Goal: Task Accomplishment & Management: Use online tool/utility

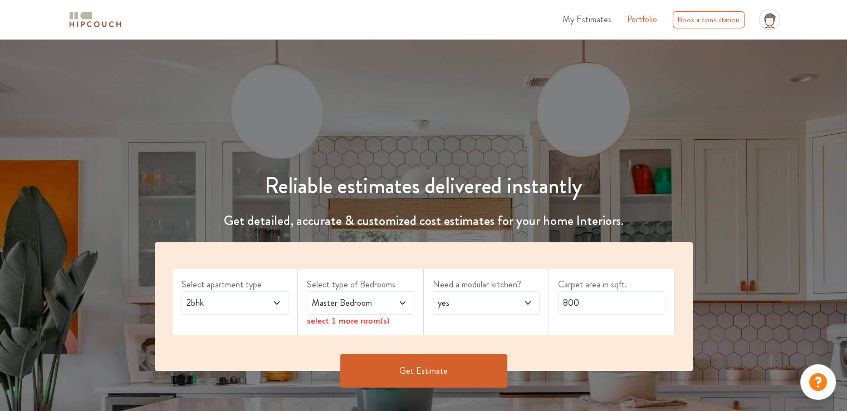
click at [278, 302] on icon at bounding box center [277, 302] width 6 height 3
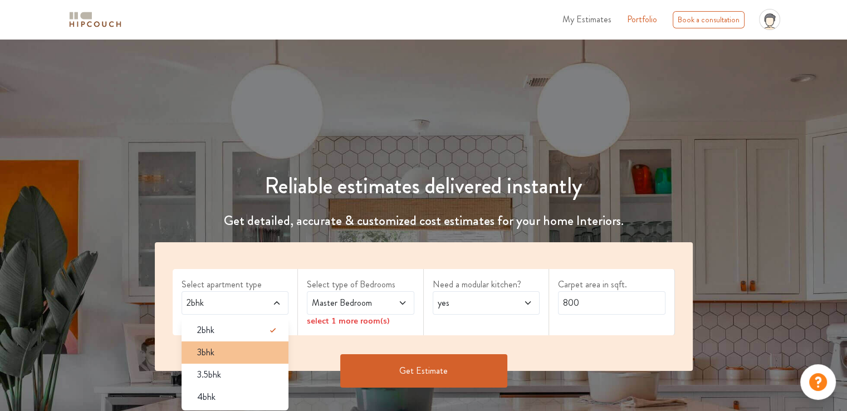
click at [209, 354] on span "3bhk" at bounding box center [205, 352] width 17 height 13
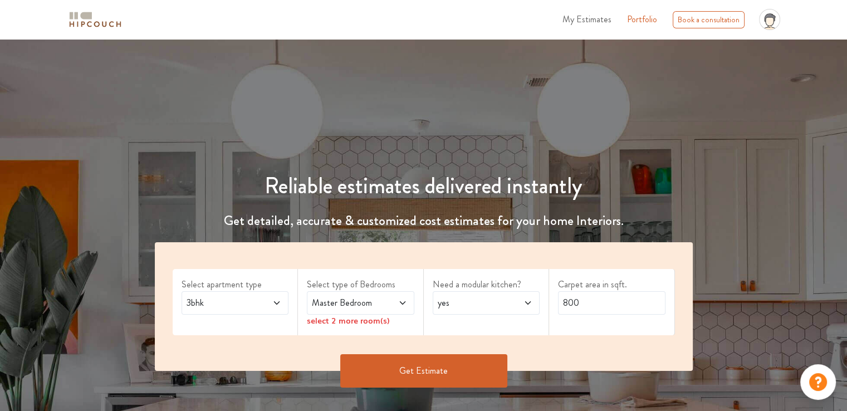
click at [401, 303] on icon at bounding box center [402, 302] width 9 height 9
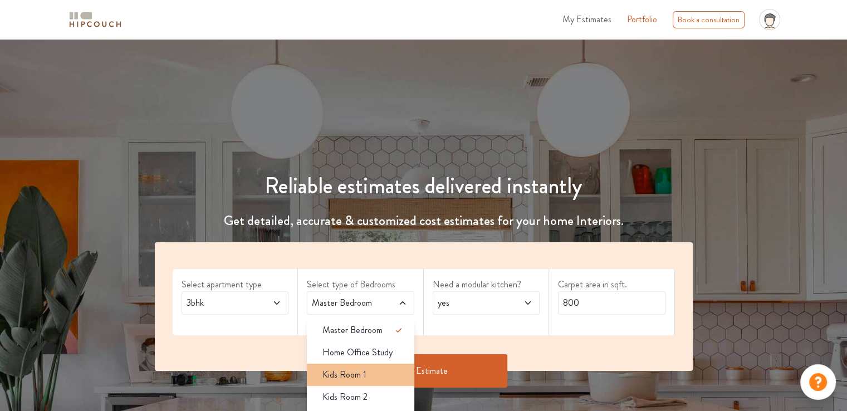
click at [369, 375] on div "Kids Room 1" at bounding box center [363, 374] width 101 height 13
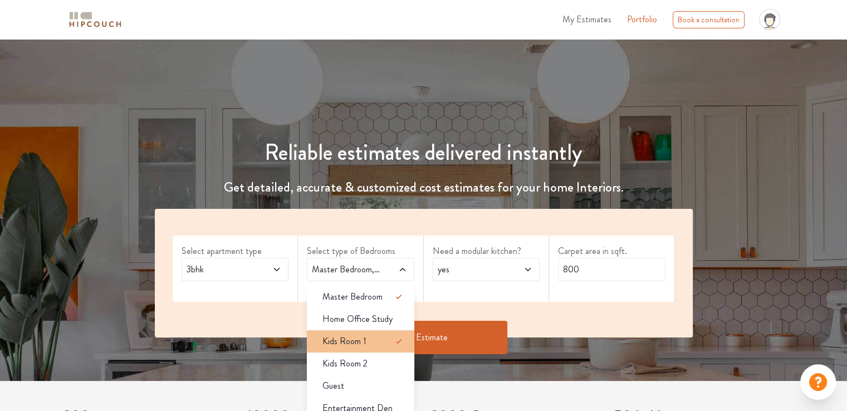
scroll to position [111, 0]
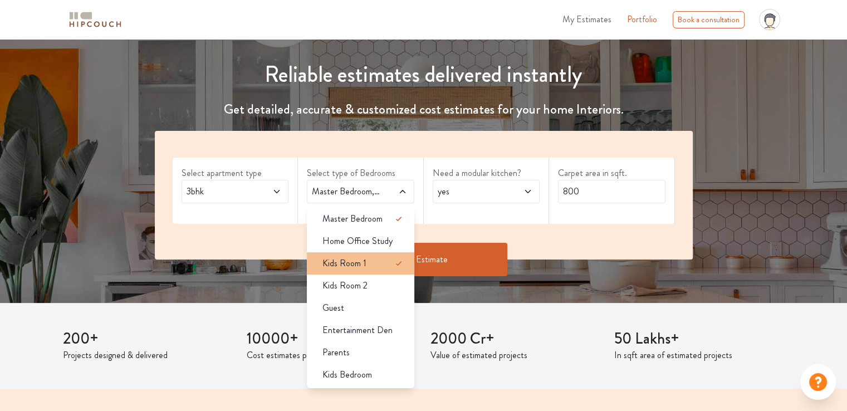
drag, startPoint x: 362, startPoint y: 264, endPoint x: 361, endPoint y: 269, distance: 5.7
click at [362, 265] on span "Kids Room 1" at bounding box center [344, 263] width 44 height 13
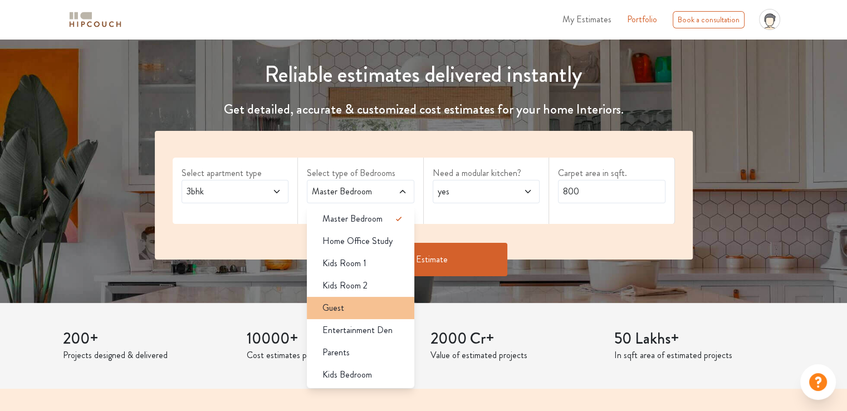
click at [354, 310] on div "Guest" at bounding box center [363, 307] width 101 height 13
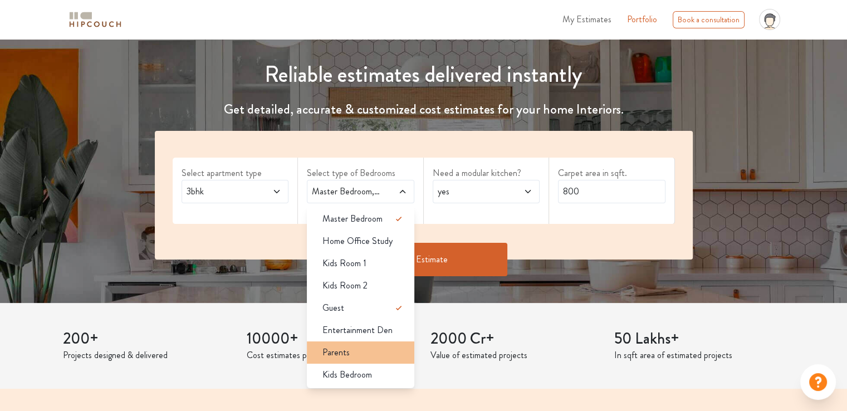
click at [352, 352] on div "Parents" at bounding box center [363, 352] width 101 height 13
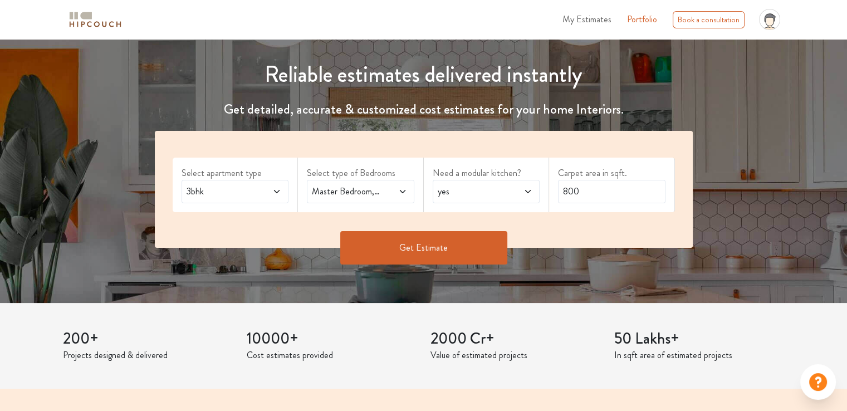
click at [483, 195] on span "yes" at bounding box center [471, 191] width 73 height 13
click at [590, 197] on input "800" at bounding box center [611, 191] width 107 height 23
drag, startPoint x: 585, startPoint y: 192, endPoint x: 525, endPoint y: 188, distance: 60.8
click at [525, 188] on div "Select apartment type 3bhk Select type of Bedrooms Master Bedroom,Guest,Parents…" at bounding box center [424, 189] width 538 height 117
type input "1500"
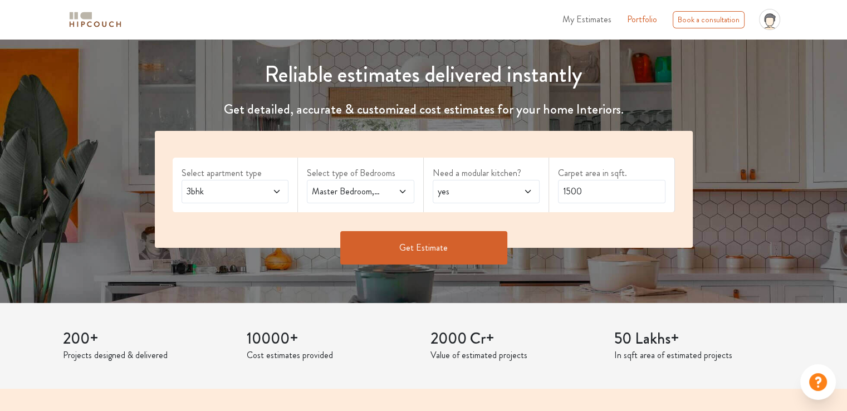
click at [448, 242] on button "Get Estimate" at bounding box center [423, 247] width 167 height 33
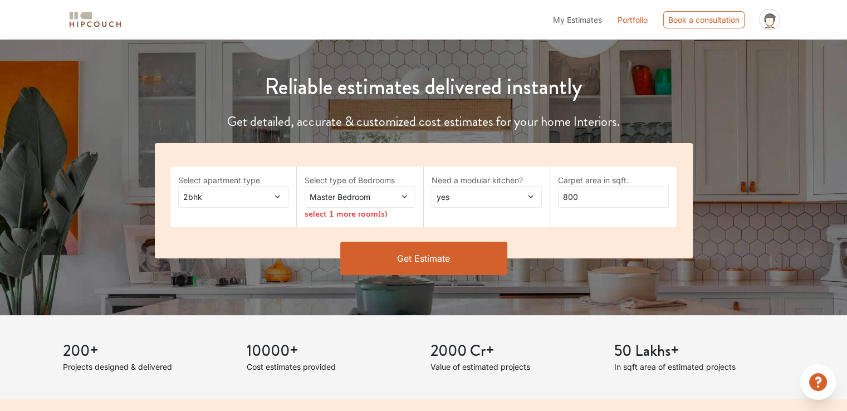
scroll to position [111, 0]
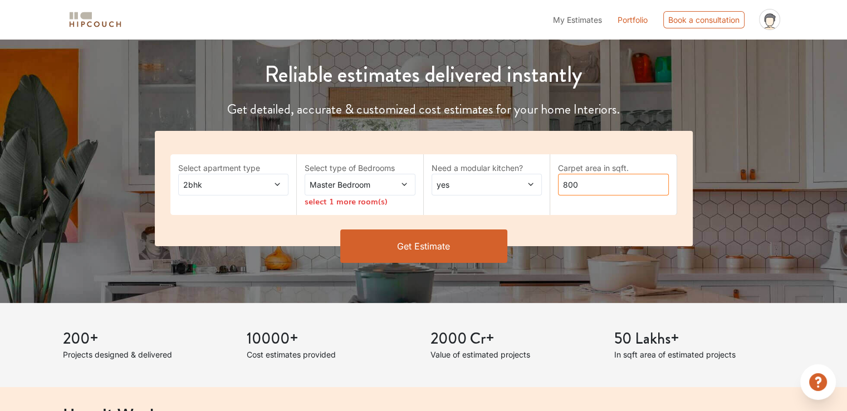
drag, startPoint x: 563, startPoint y: 185, endPoint x: 621, endPoint y: 188, distance: 57.4
click at [621, 188] on input "800" at bounding box center [613, 185] width 111 height 22
type input "1810"
click at [404, 183] on icon at bounding box center [404, 184] width 8 height 8
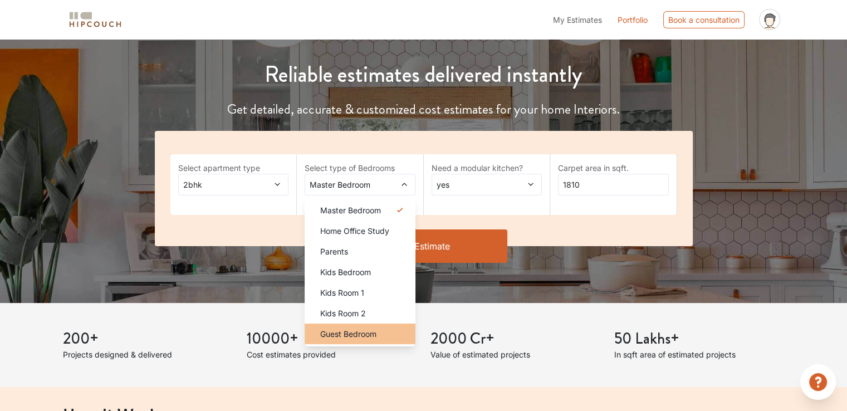
click at [359, 332] on span "Guest Bedroom" at bounding box center [348, 334] width 56 height 12
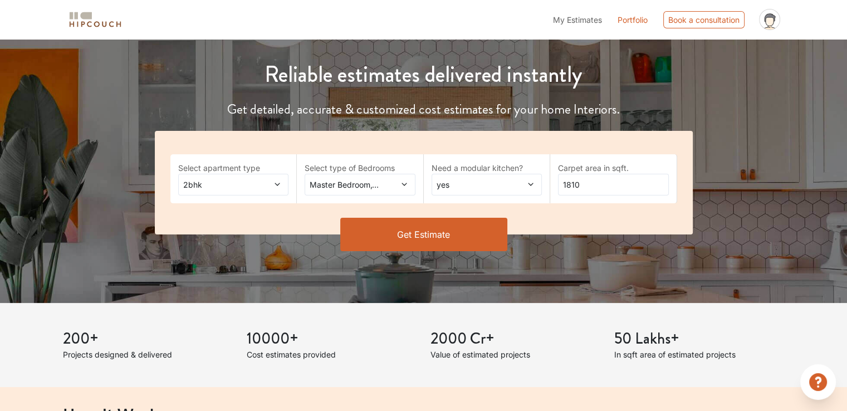
click at [390, 186] on span at bounding box center [395, 185] width 25 height 12
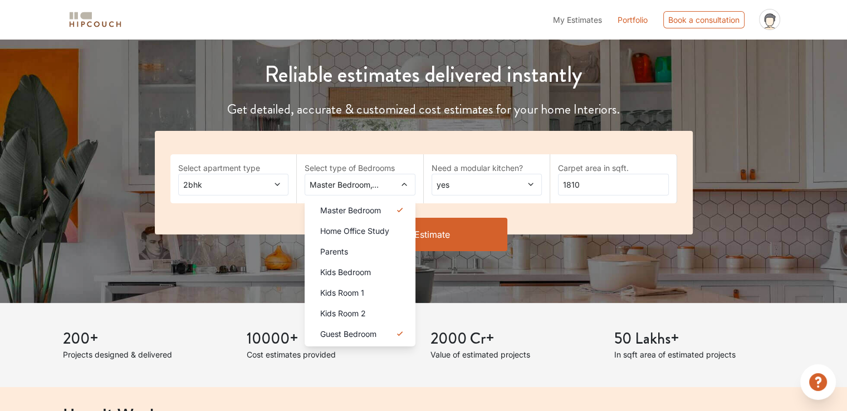
click at [280, 185] on icon at bounding box center [277, 184] width 8 height 8
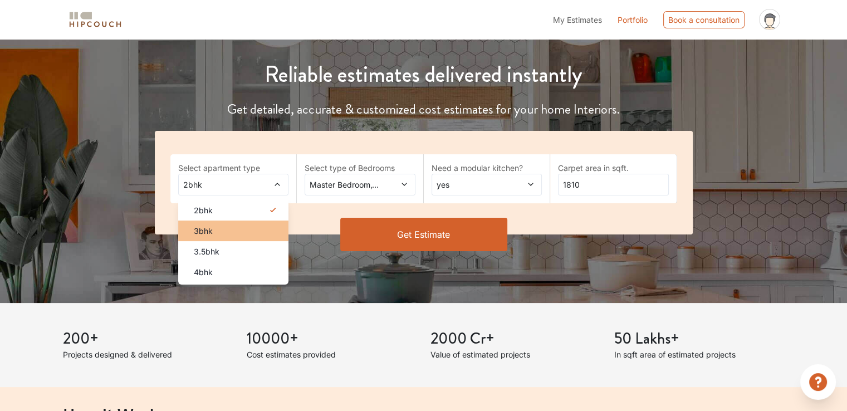
click at [207, 233] on span "3bhk" at bounding box center [203, 231] width 19 height 12
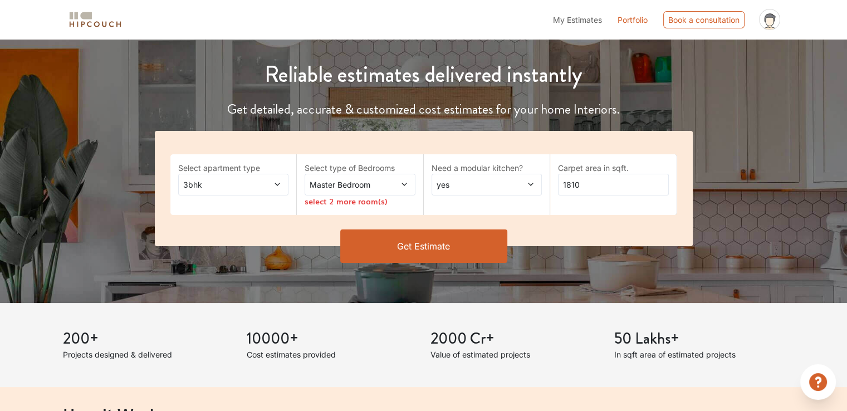
click at [405, 185] on icon at bounding box center [404, 184] width 8 height 8
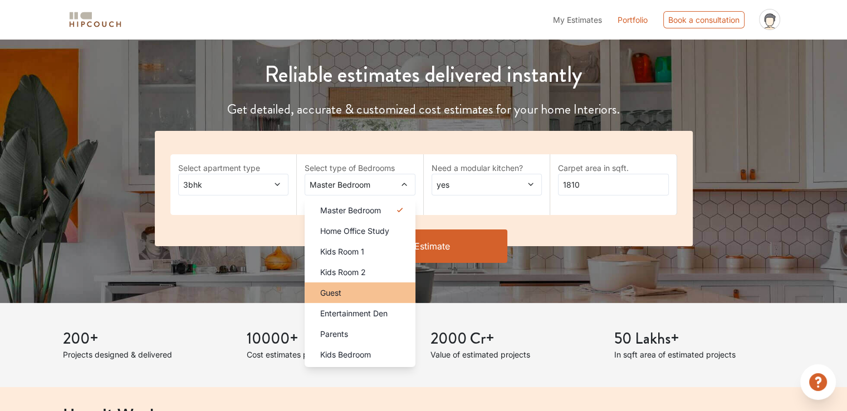
click at [366, 295] on div "Guest" at bounding box center [363, 293] width 104 height 12
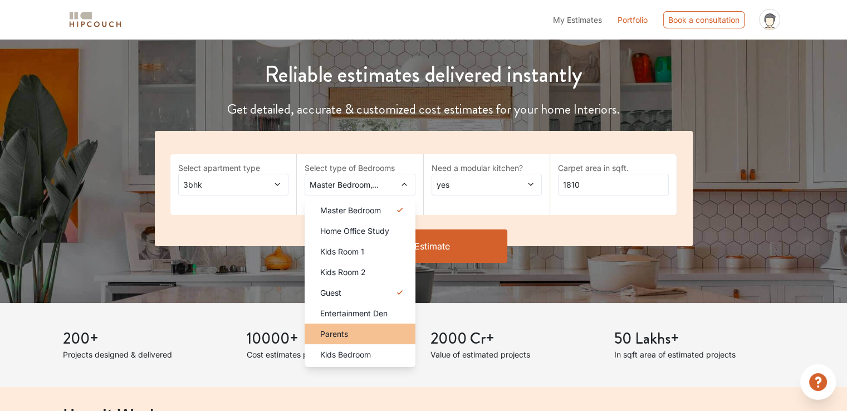
click at [361, 334] on div "Parents" at bounding box center [363, 334] width 104 height 12
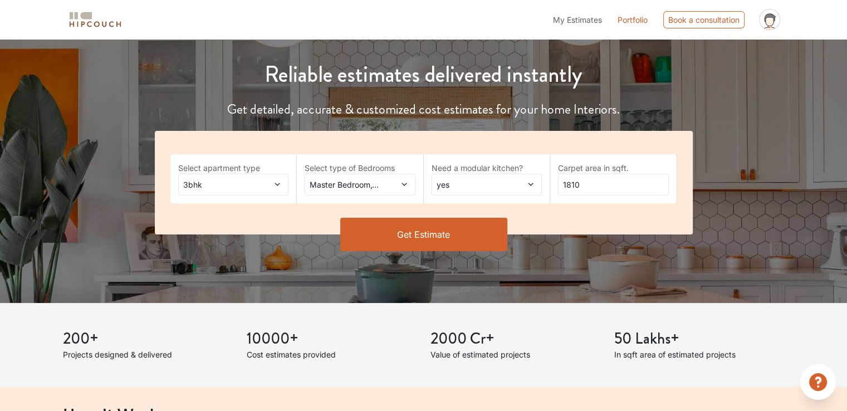
click at [456, 230] on button "Get Estimate" at bounding box center [423, 234] width 167 height 33
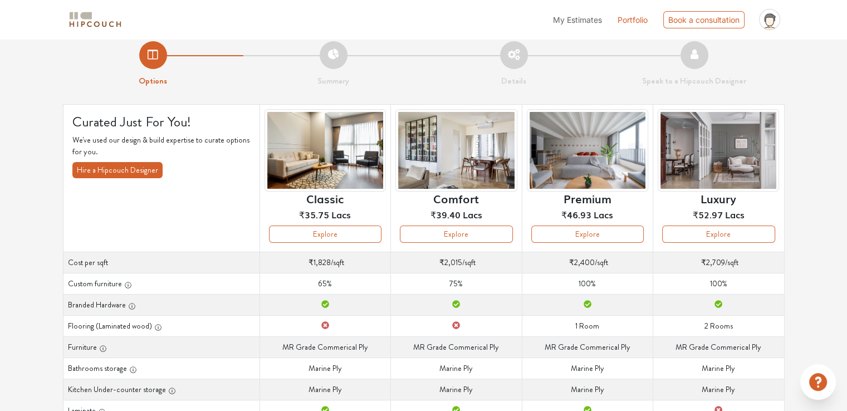
scroll to position [56, 0]
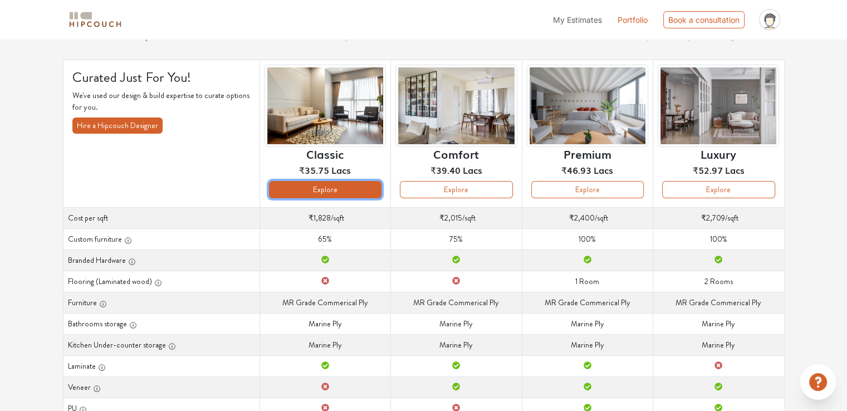
click at [365, 188] on button "Explore" at bounding box center [325, 189] width 112 height 17
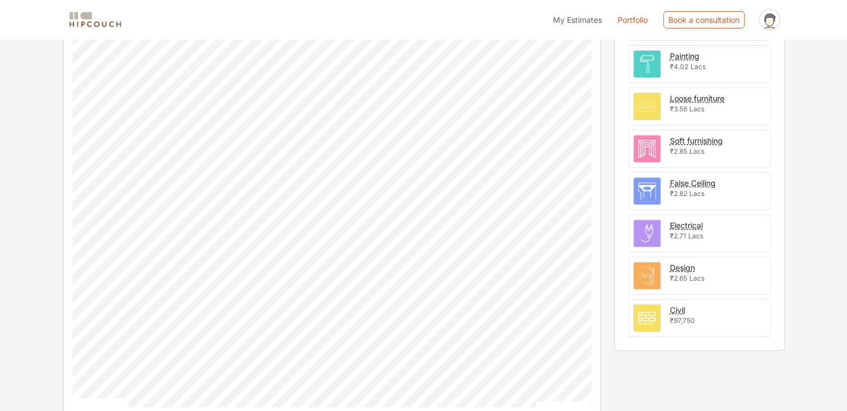
scroll to position [413, 0]
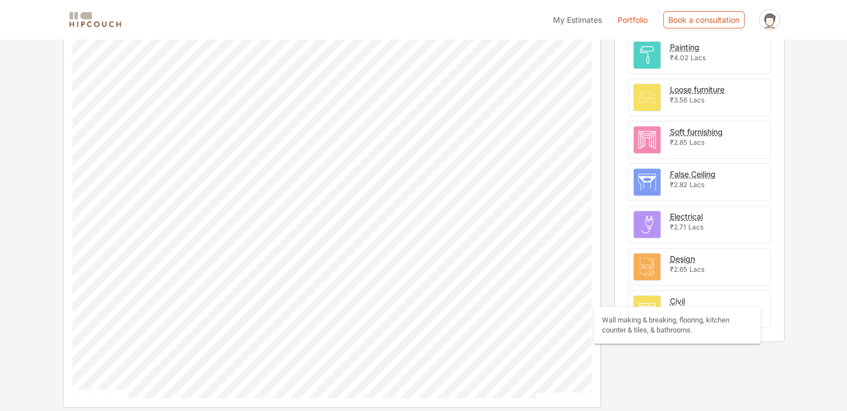
click at [677, 297] on div "Civil" at bounding box center [677, 301] width 15 height 12
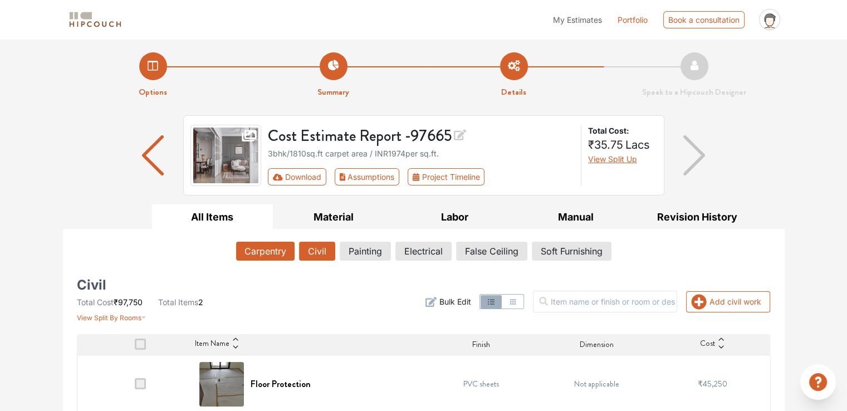
click at [264, 252] on button "Carpentry" at bounding box center [265, 251] width 58 height 19
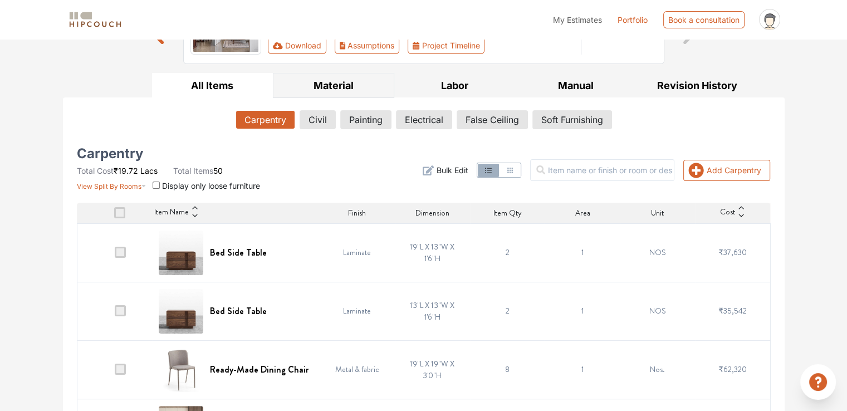
scroll to position [167, 0]
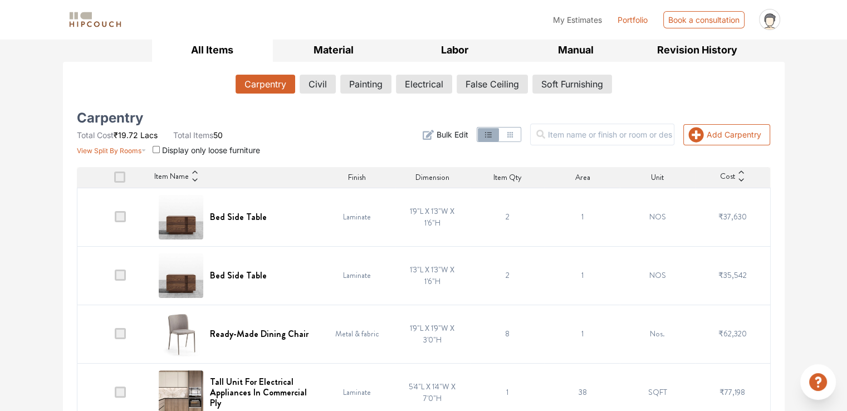
click at [352, 219] on td "Laminate" at bounding box center [357, 217] width 75 height 58
click at [352, 218] on td "Laminate" at bounding box center [357, 217] width 75 height 58
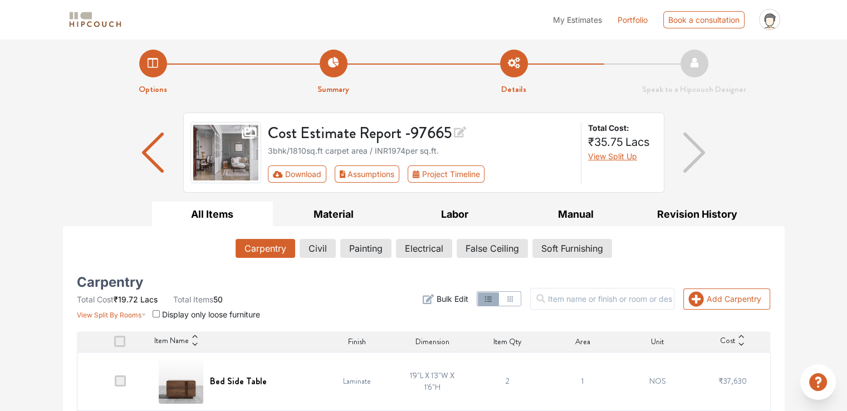
scroll to position [0, 0]
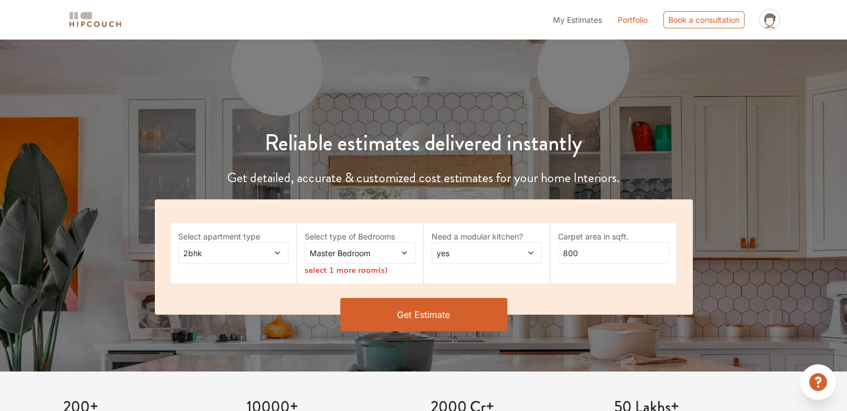
scroll to position [56, 0]
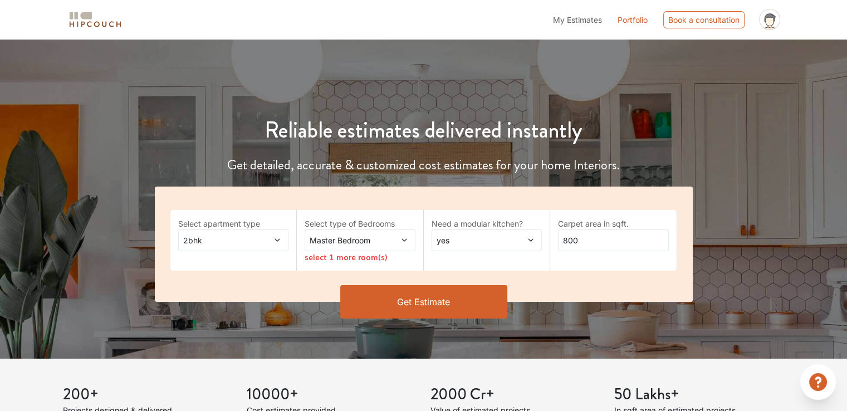
click at [255, 241] on span "2bhk" at bounding box center [218, 240] width 75 height 12
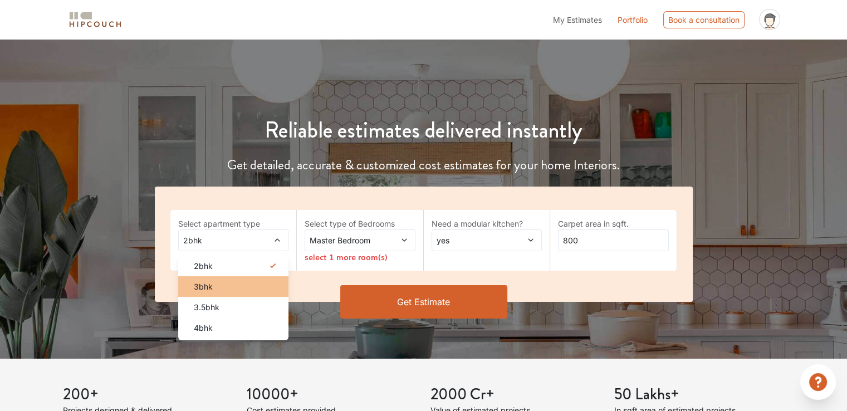
click at [217, 286] on div "3bhk" at bounding box center [237, 287] width 104 height 12
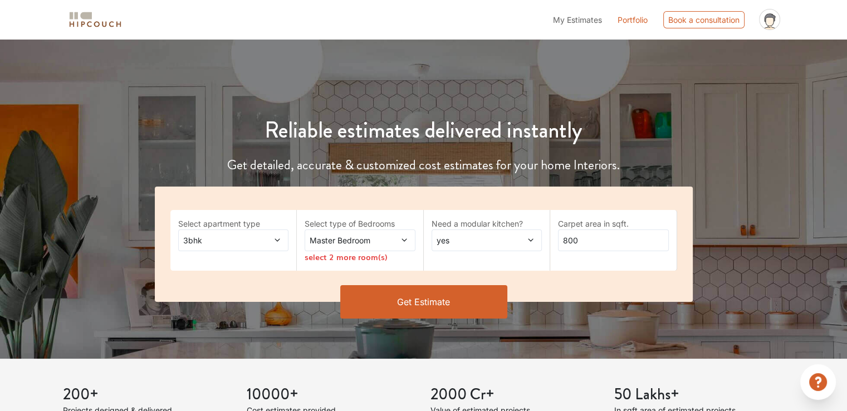
click at [371, 243] on span "Master Bedroom" at bounding box center [344, 240] width 75 height 12
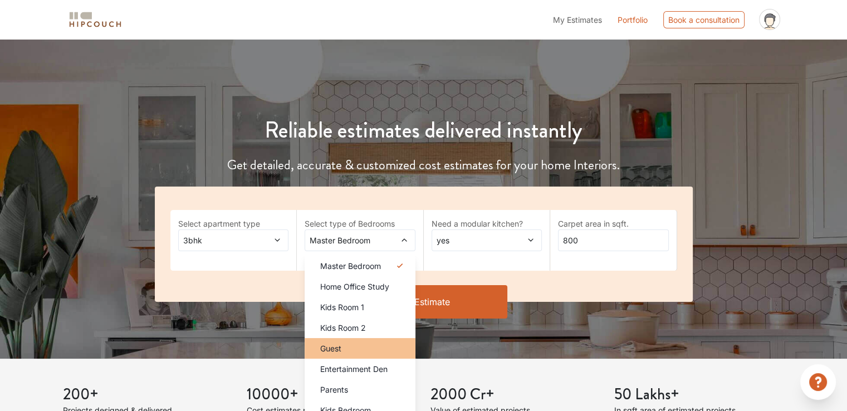
click at [354, 348] on div "Guest" at bounding box center [363, 348] width 104 height 12
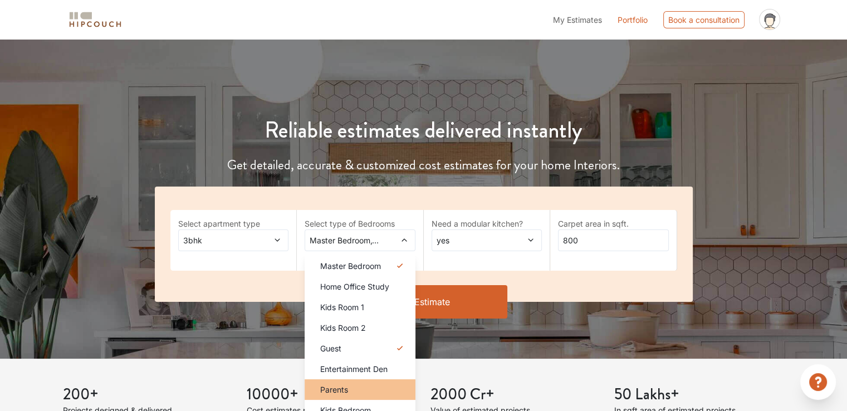
click at [348, 387] on div "Parents" at bounding box center [363, 390] width 104 height 12
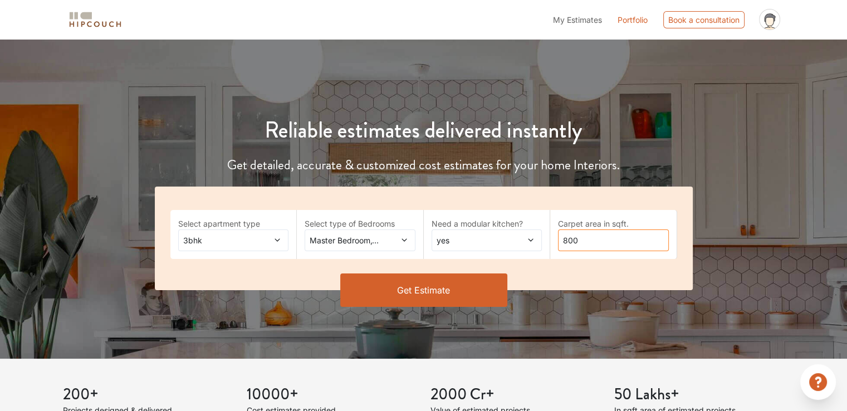
drag, startPoint x: 563, startPoint y: 241, endPoint x: 614, endPoint y: 239, distance: 51.3
click at [614, 239] on input "800" at bounding box center [613, 240] width 111 height 22
type input "1810"
click at [474, 296] on button "Get Estimate" at bounding box center [423, 289] width 167 height 33
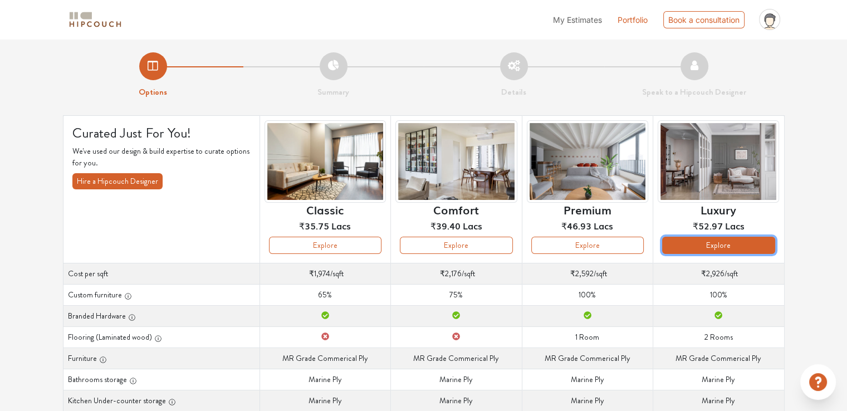
click at [722, 246] on button "Explore" at bounding box center [718, 245] width 112 height 17
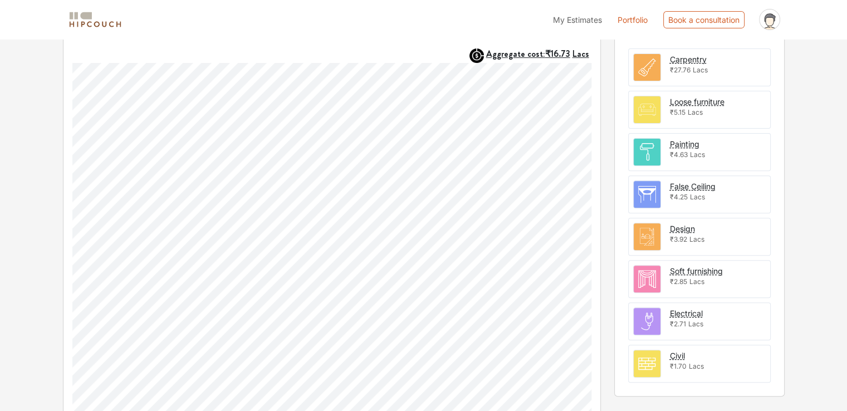
scroll to position [201, 0]
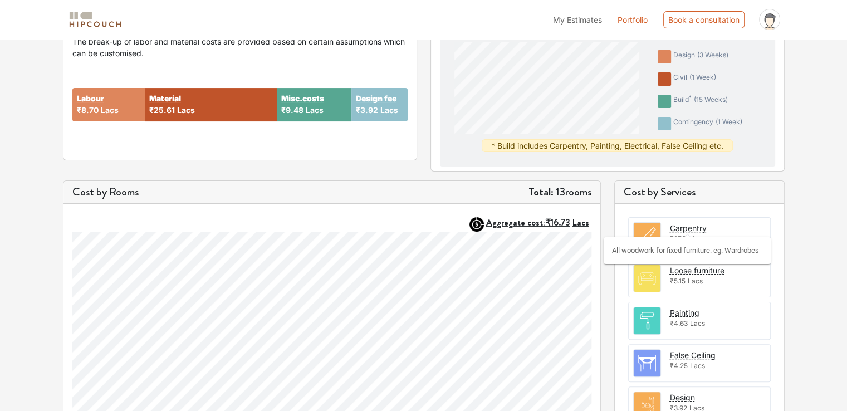
click at [690, 226] on div "Carpentry" at bounding box center [688, 228] width 37 height 12
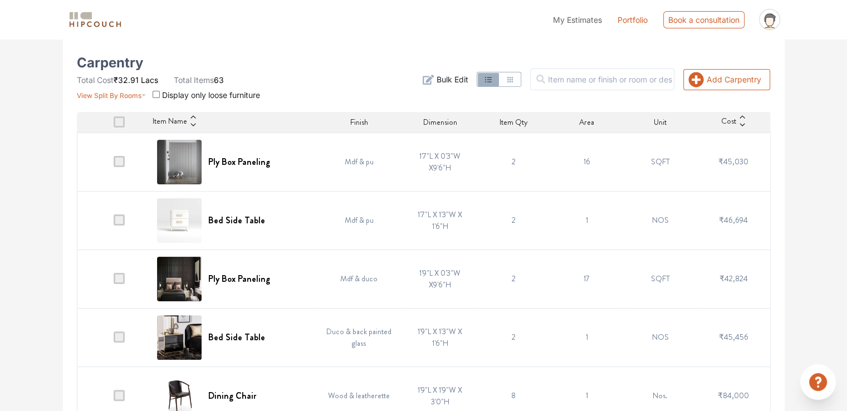
scroll to position [226, 0]
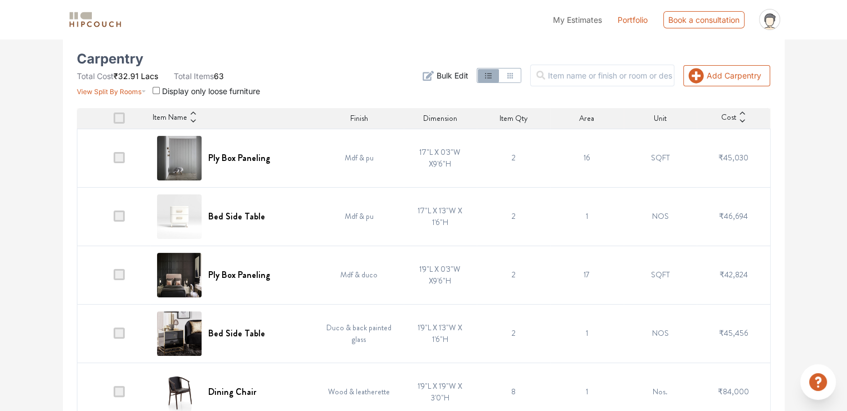
click at [120, 159] on span at bounding box center [119, 157] width 11 height 11
click at [114, 160] on input "checkbox" at bounding box center [114, 160] width 0 height 0
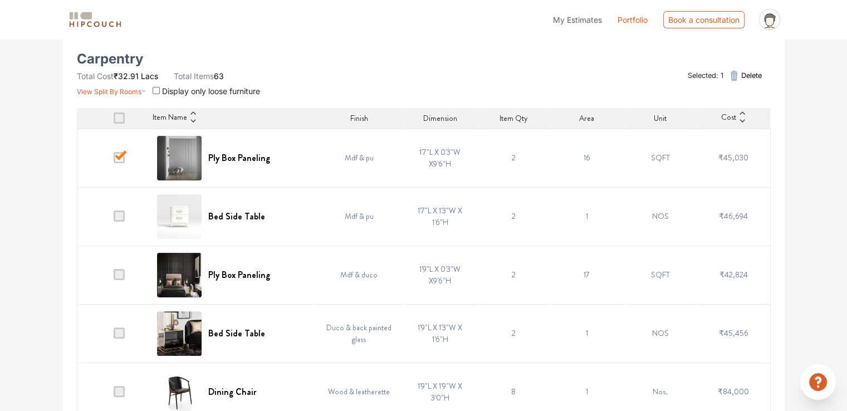
click at [120, 215] on span at bounding box center [119, 215] width 11 height 11
click at [114, 219] on input "checkbox" at bounding box center [114, 219] width 0 height 0
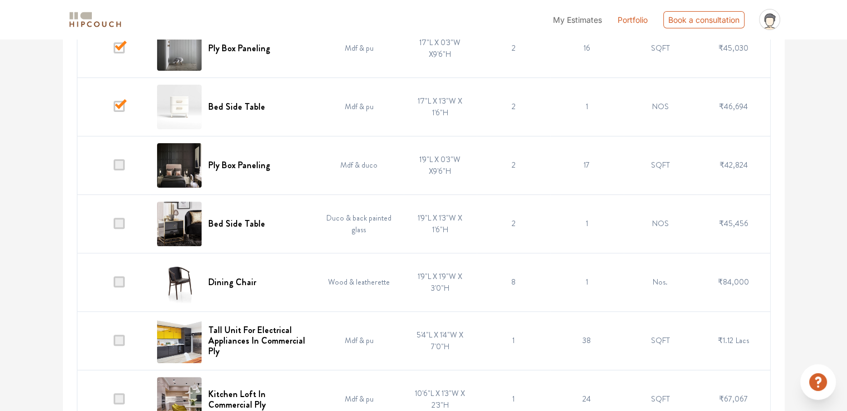
scroll to position [337, 0]
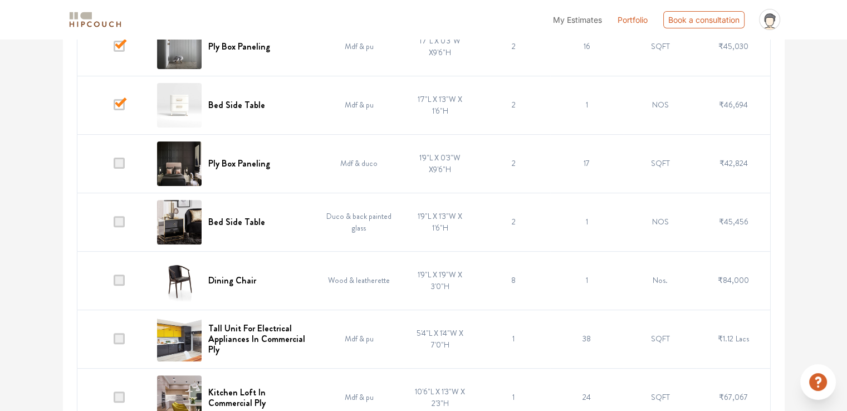
click at [120, 49] on span at bounding box center [119, 46] width 11 height 11
click at [114, 49] on input "checkbox" at bounding box center [114, 49] width 0 height 0
click at [120, 164] on span at bounding box center [119, 163] width 11 height 11
click at [114, 166] on input "checkbox" at bounding box center [114, 166] width 0 height 0
click at [172, 164] on img at bounding box center [179, 163] width 45 height 45
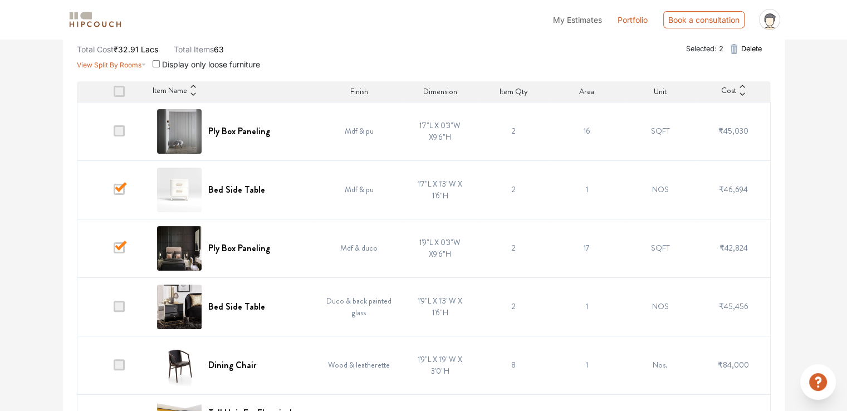
scroll to position [226, 0]
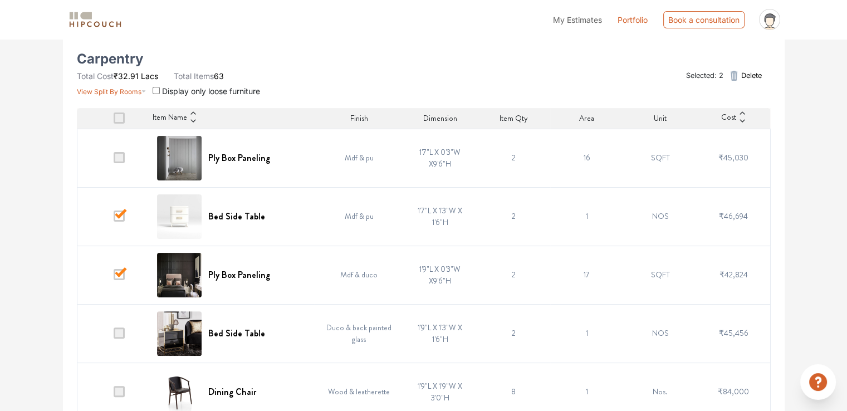
click at [196, 158] on img at bounding box center [179, 158] width 45 height 45
click at [195, 158] on img at bounding box center [179, 158] width 45 height 45
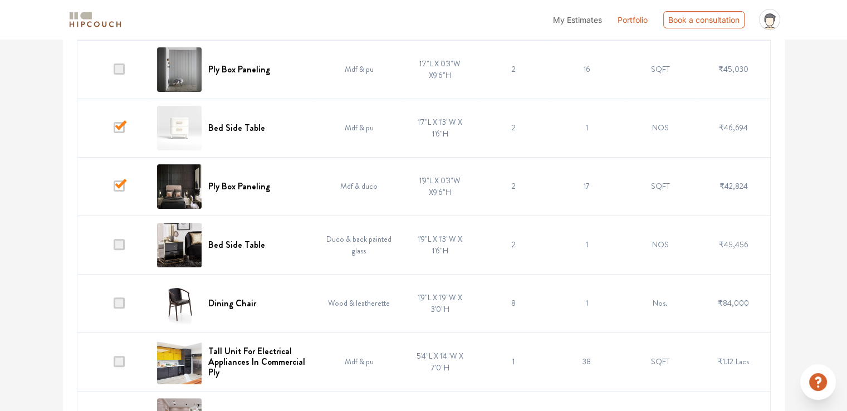
scroll to position [337, 0]
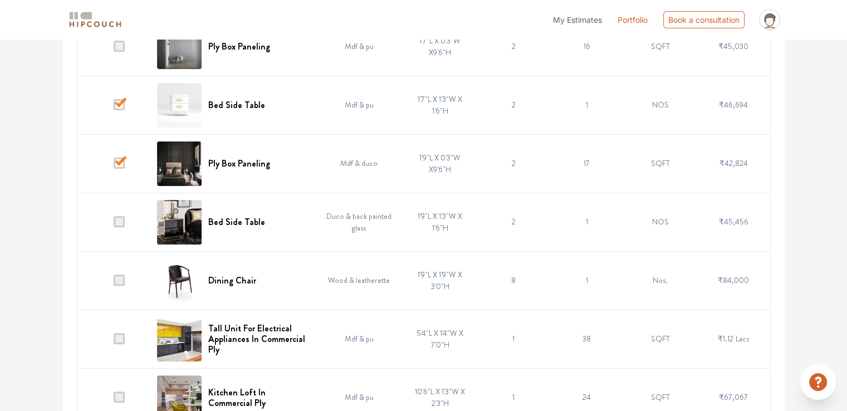
click at [119, 162] on span at bounding box center [119, 163] width 11 height 11
click at [114, 166] on input "checkbox" at bounding box center [114, 166] width 0 height 0
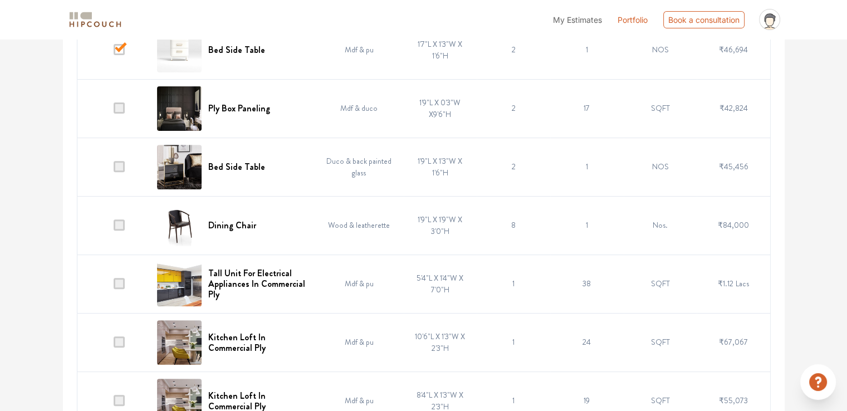
scroll to position [393, 0]
click at [120, 167] on span at bounding box center [119, 165] width 11 height 11
click at [114, 169] on input "checkbox" at bounding box center [114, 169] width 0 height 0
click at [119, 106] on span at bounding box center [119, 107] width 11 height 11
click at [114, 110] on input "checkbox" at bounding box center [114, 110] width 0 height 0
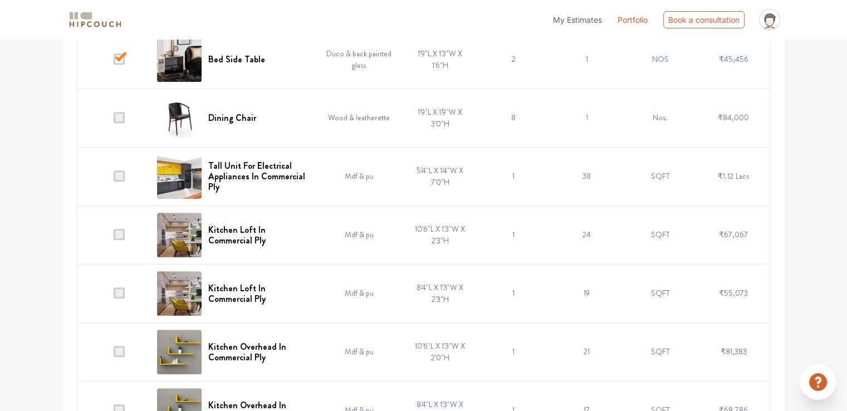
scroll to position [504, 0]
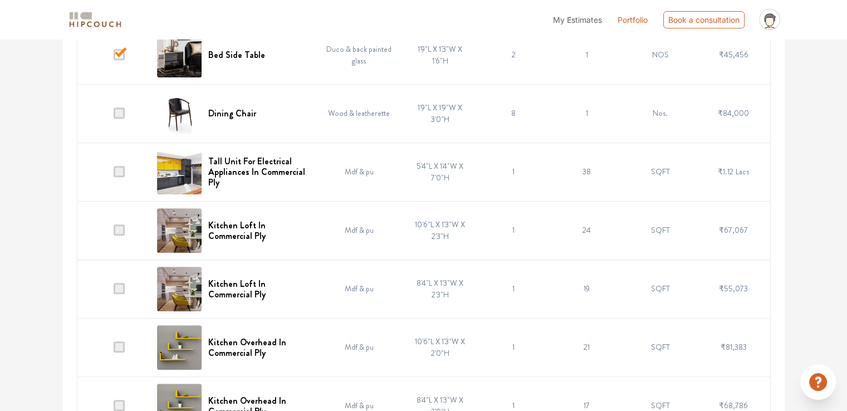
click at [126, 170] on td at bounding box center [113, 172] width 73 height 58
click at [119, 170] on span at bounding box center [119, 171] width 11 height 11
click at [114, 174] on input "checkbox" at bounding box center [114, 174] width 0 height 0
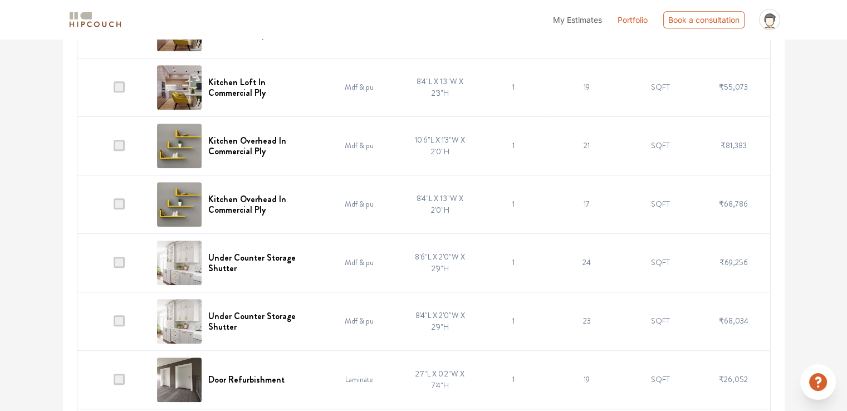
scroll to position [727, 0]
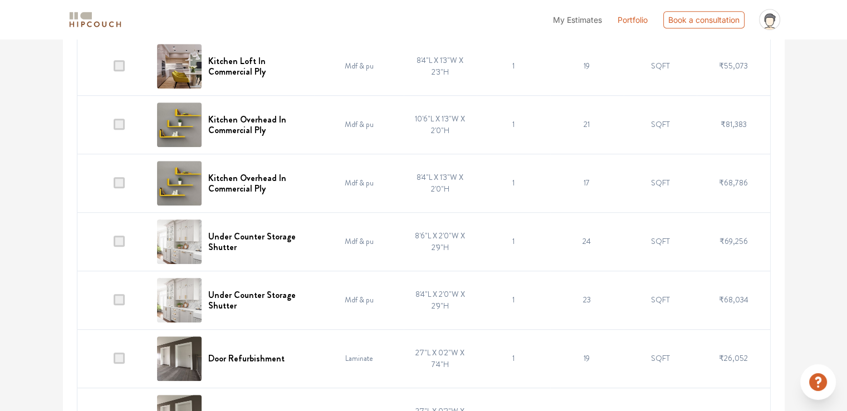
click at [120, 237] on span at bounding box center [119, 241] width 11 height 11
click at [114, 244] on input "checkbox" at bounding box center [114, 244] width 0 height 0
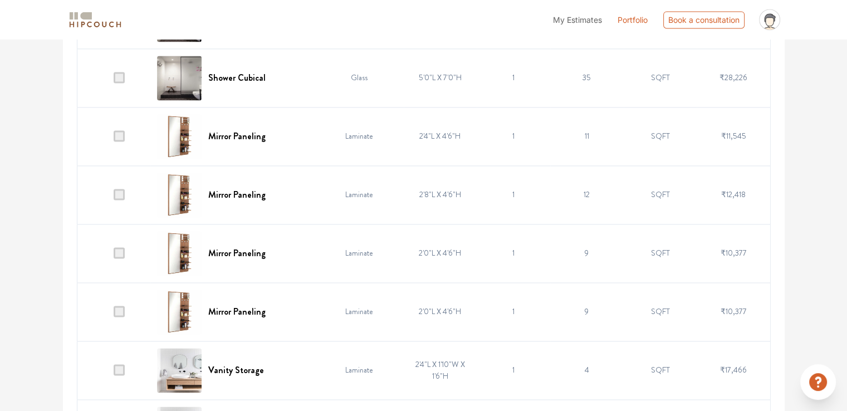
scroll to position [1674, 0]
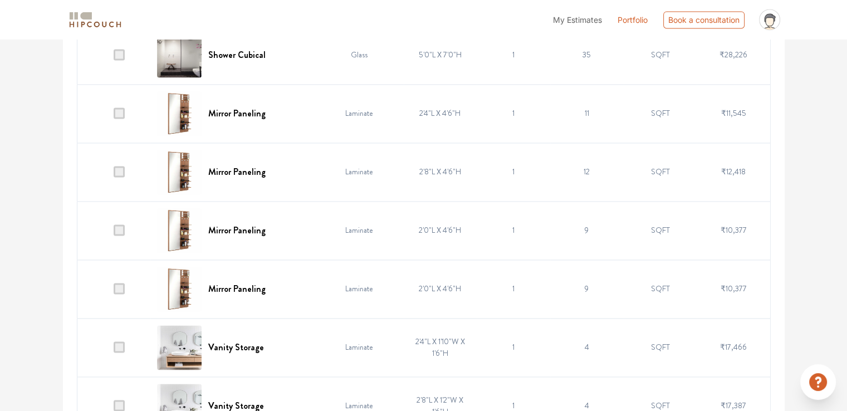
click at [118, 342] on span at bounding box center [119, 346] width 11 height 11
click at [114, 350] on input "checkbox" at bounding box center [114, 350] width 0 height 0
click at [121, 168] on span at bounding box center [119, 171] width 11 height 11
click at [114, 174] on input "checkbox" at bounding box center [114, 174] width 0 height 0
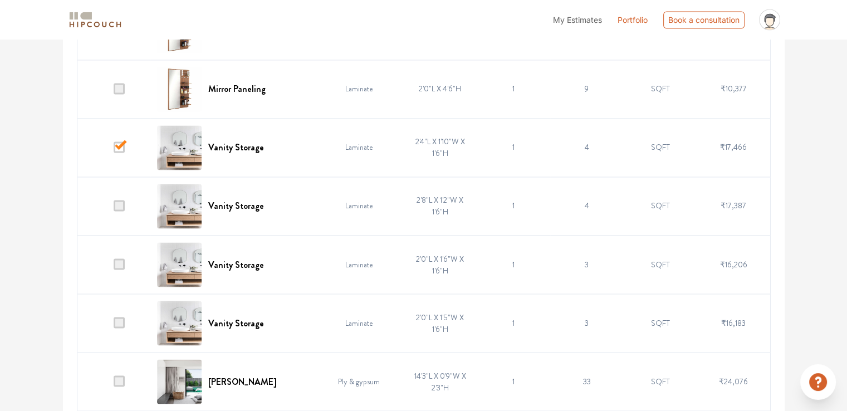
scroll to position [1896, 0]
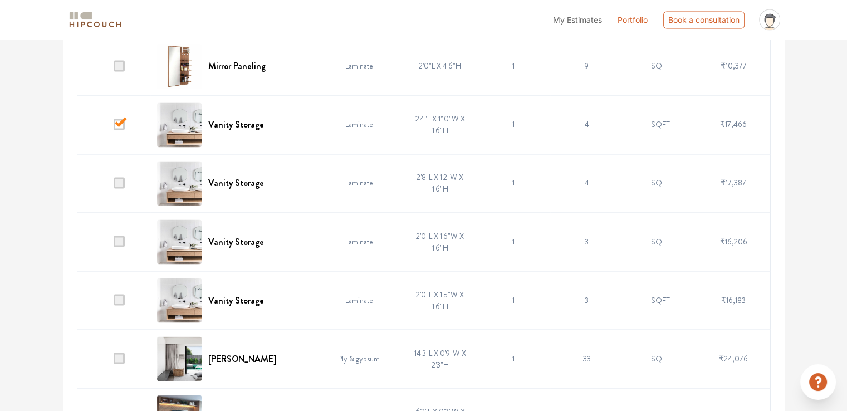
click at [119, 182] on span at bounding box center [119, 182] width 11 height 11
click at [114, 185] on input "checkbox" at bounding box center [114, 185] width 0 height 0
click at [118, 237] on span at bounding box center [119, 241] width 11 height 11
click at [114, 244] on input "checkbox" at bounding box center [114, 244] width 0 height 0
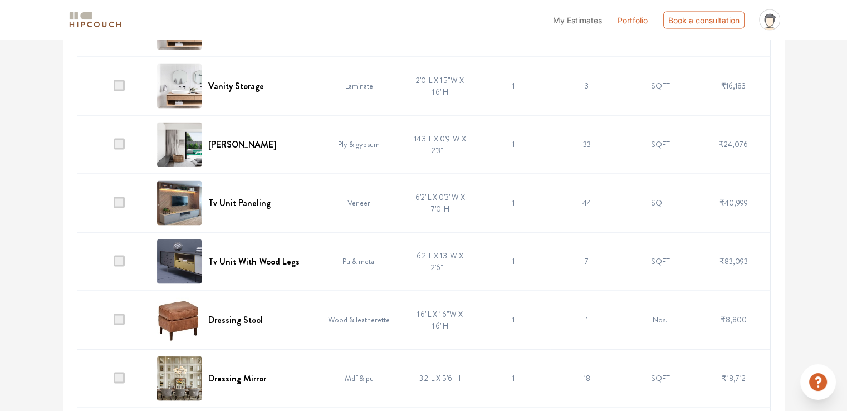
scroll to position [2119, 0]
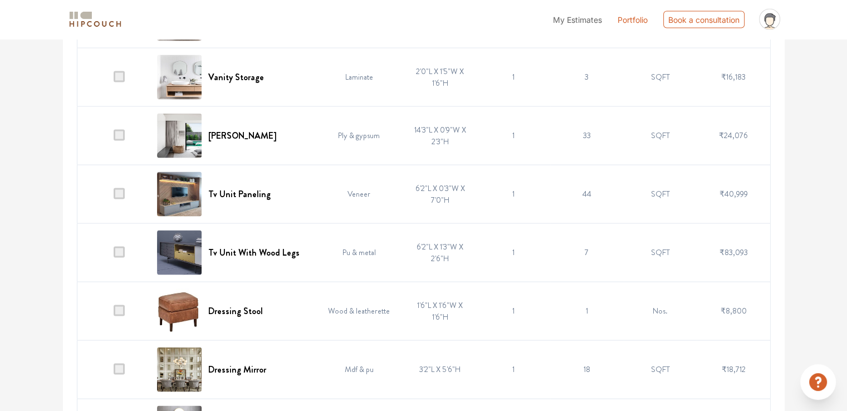
click at [121, 135] on span at bounding box center [119, 135] width 11 height 11
click at [114, 138] on input "checkbox" at bounding box center [114, 138] width 0 height 0
click at [119, 190] on span at bounding box center [119, 193] width 11 height 11
click at [114, 197] on input "checkbox" at bounding box center [114, 197] width 0 height 0
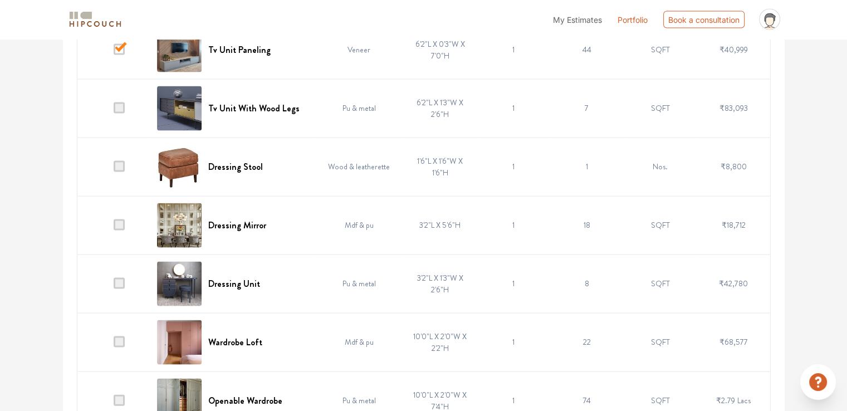
scroll to position [2286, 0]
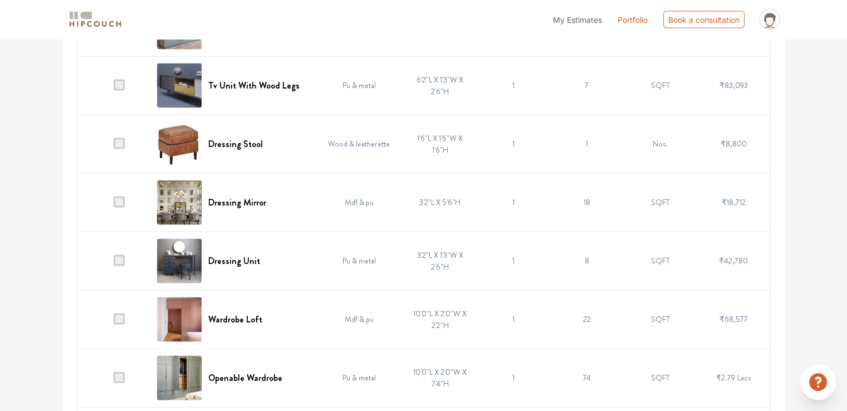
click at [121, 198] on span at bounding box center [119, 202] width 11 height 11
click at [114, 205] on input "checkbox" at bounding box center [114, 205] width 0 height 0
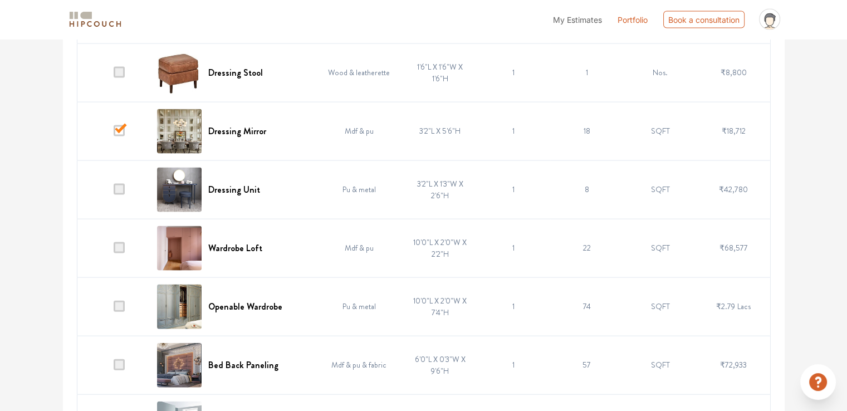
scroll to position [2398, 0]
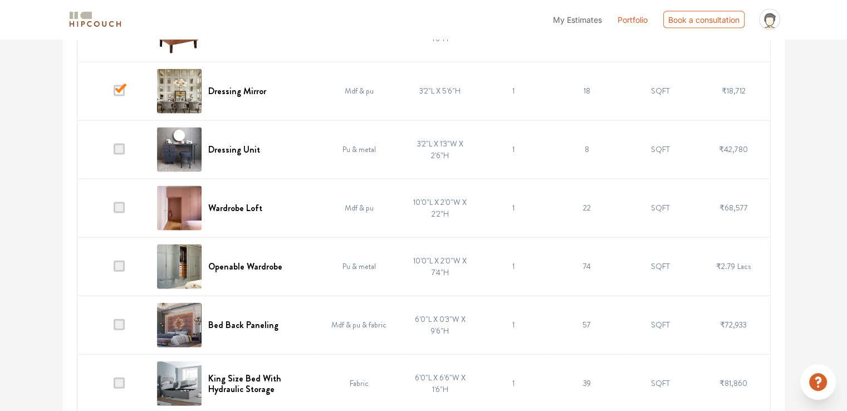
click at [119, 263] on span at bounding box center [119, 266] width 11 height 11
click at [114, 269] on input "checkbox" at bounding box center [114, 269] width 0 height 0
click at [122, 204] on span at bounding box center [119, 207] width 11 height 11
click at [114, 210] on input "checkbox" at bounding box center [114, 210] width 0 height 0
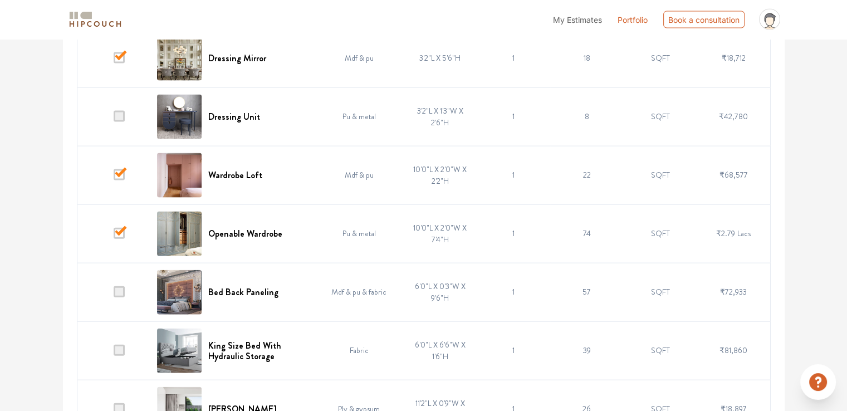
scroll to position [2453, 0]
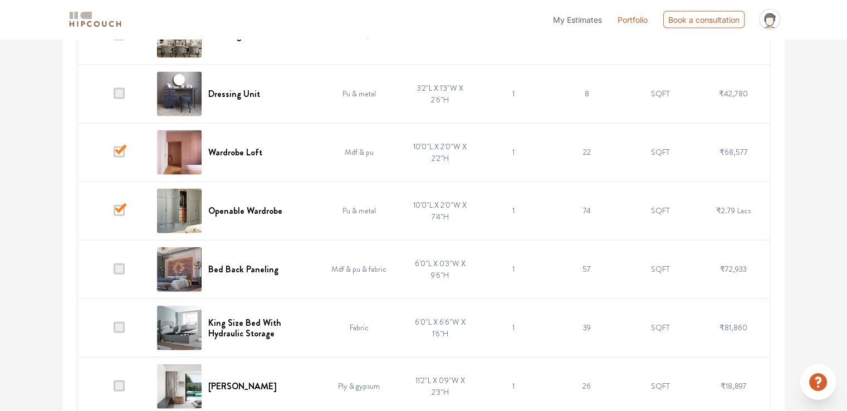
click at [121, 266] on span at bounding box center [119, 268] width 11 height 11
click at [114, 272] on input "checkbox" at bounding box center [114, 272] width 0 height 0
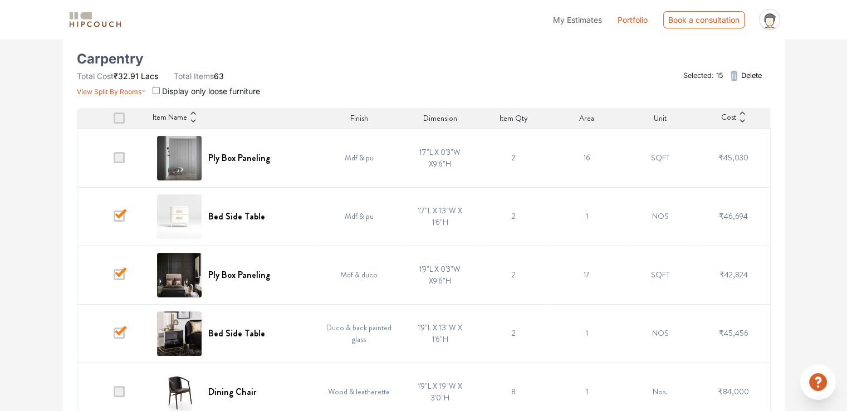
scroll to position [282, 0]
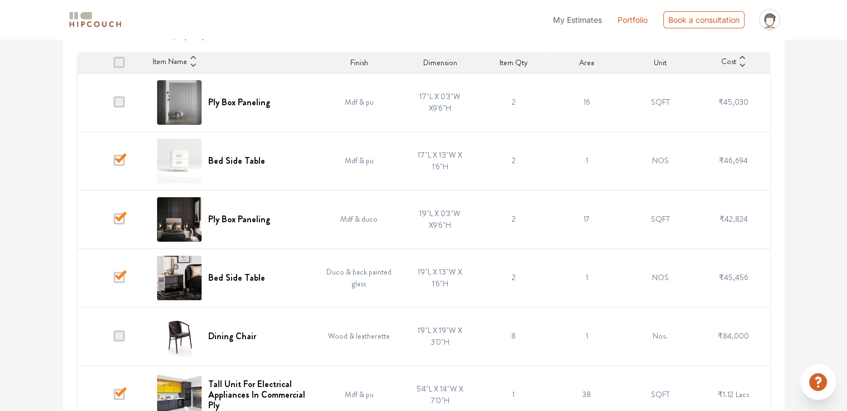
click at [120, 221] on span at bounding box center [119, 218] width 11 height 11
click at [114, 222] on input "checkbox" at bounding box center [114, 222] width 0 height 0
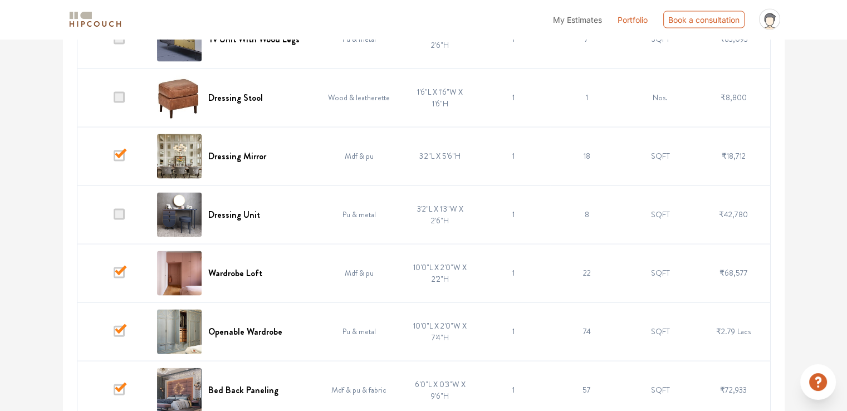
scroll to position [2509, 0]
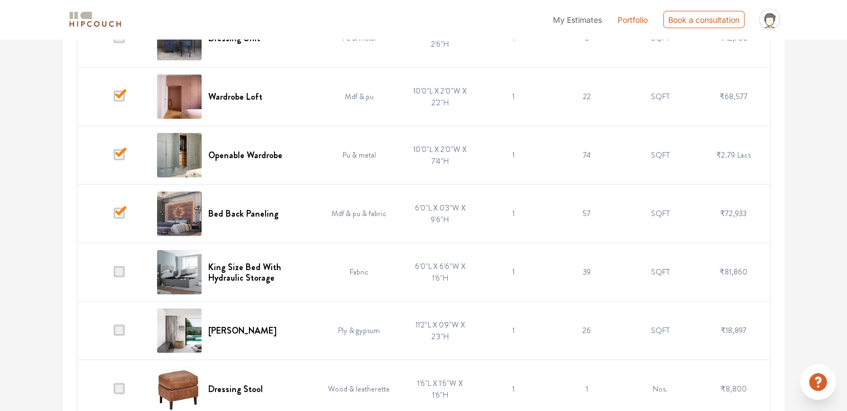
click at [120, 268] on span at bounding box center [119, 271] width 11 height 11
click at [114, 275] on input "checkbox" at bounding box center [114, 275] width 0 height 0
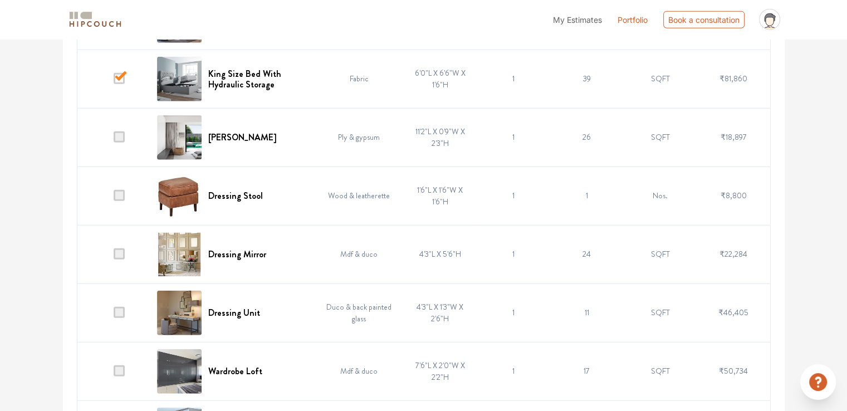
scroll to position [2732, 0]
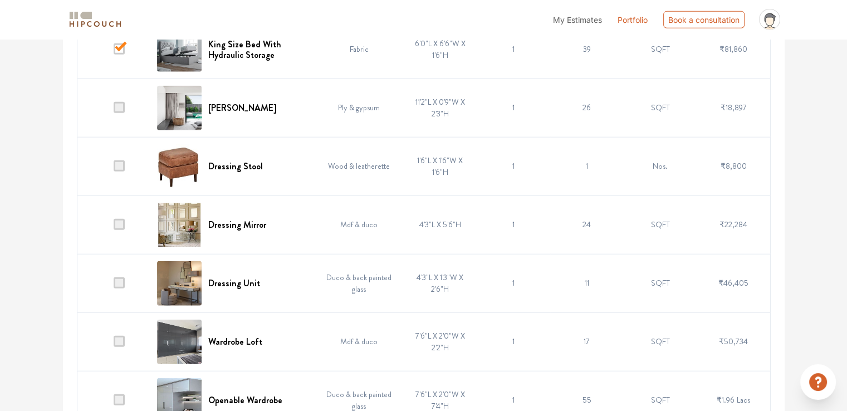
click at [118, 105] on span at bounding box center [119, 107] width 11 height 11
click at [114, 110] on input "checkbox" at bounding box center [114, 110] width 0 height 0
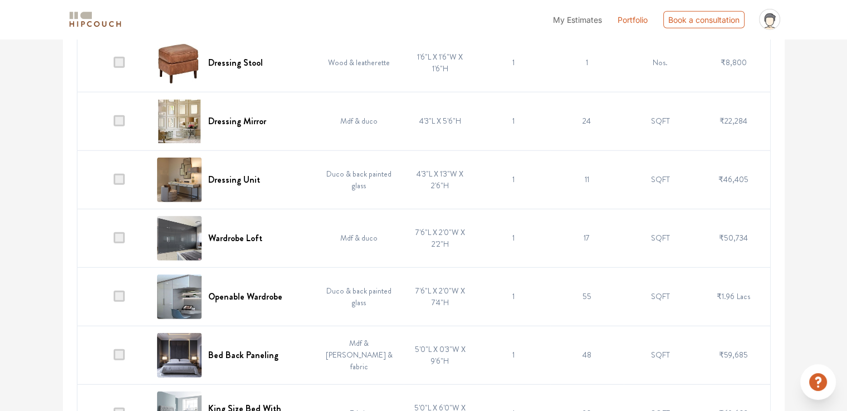
scroll to position [2843, 0]
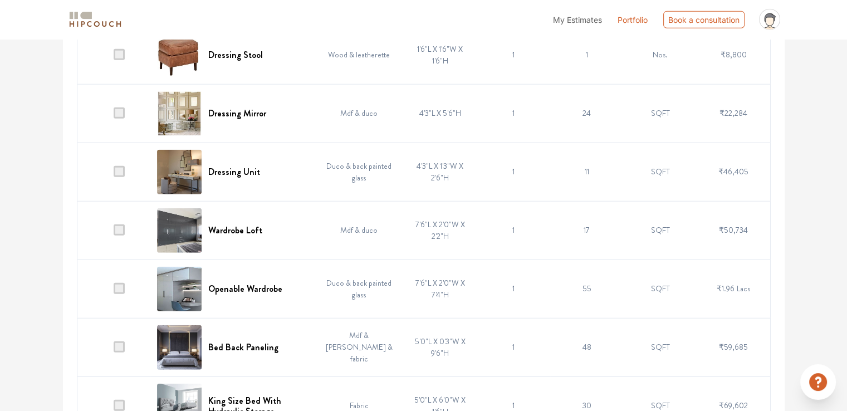
click at [122, 166] on span at bounding box center [119, 171] width 11 height 11
click at [114, 174] on input "checkbox" at bounding box center [114, 174] width 0 height 0
click at [118, 226] on span at bounding box center [119, 229] width 11 height 11
click at [114, 233] on input "checkbox" at bounding box center [114, 233] width 0 height 0
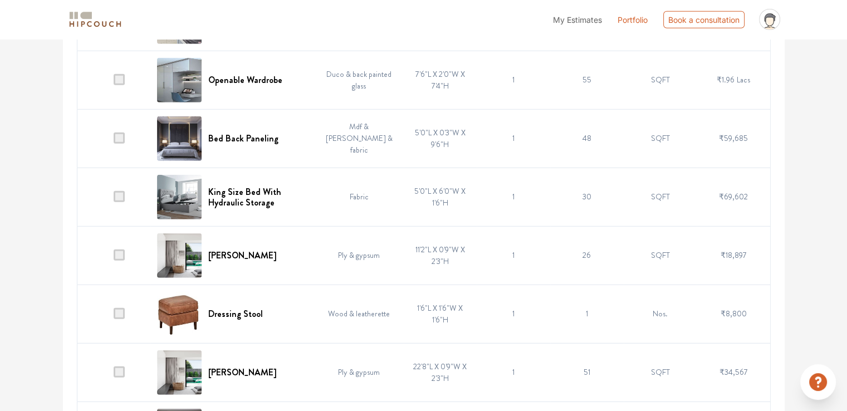
scroll to position [3066, 0]
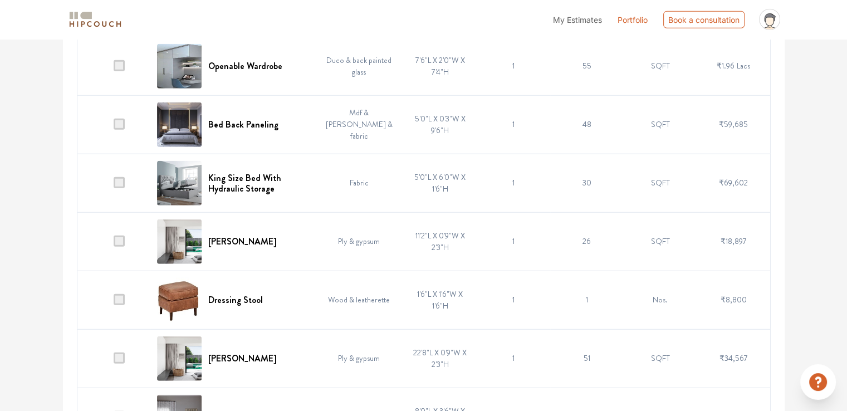
click at [118, 177] on span at bounding box center [119, 182] width 11 height 11
click at [114, 185] on input "checkbox" at bounding box center [114, 185] width 0 height 0
click at [119, 119] on span at bounding box center [119, 124] width 11 height 11
click at [114, 127] on input "checkbox" at bounding box center [114, 127] width 0 height 0
click at [119, 63] on span at bounding box center [119, 65] width 11 height 11
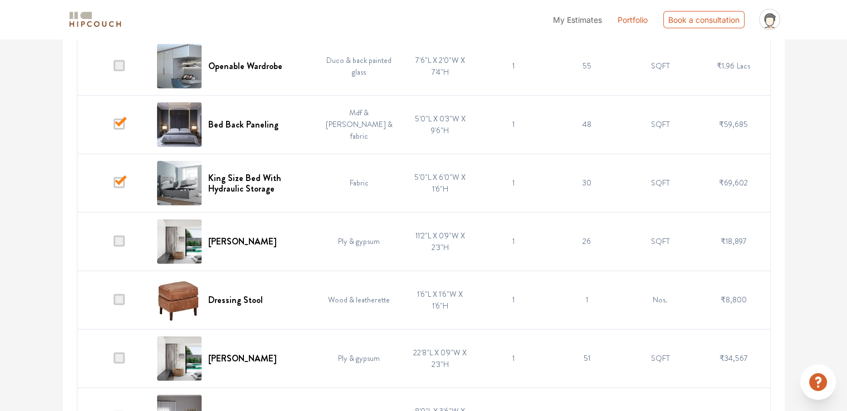
click at [114, 68] on input "checkbox" at bounding box center [114, 68] width 0 height 0
click at [117, 237] on span at bounding box center [119, 241] width 11 height 11
click at [114, 244] on input "checkbox" at bounding box center [114, 244] width 0 height 0
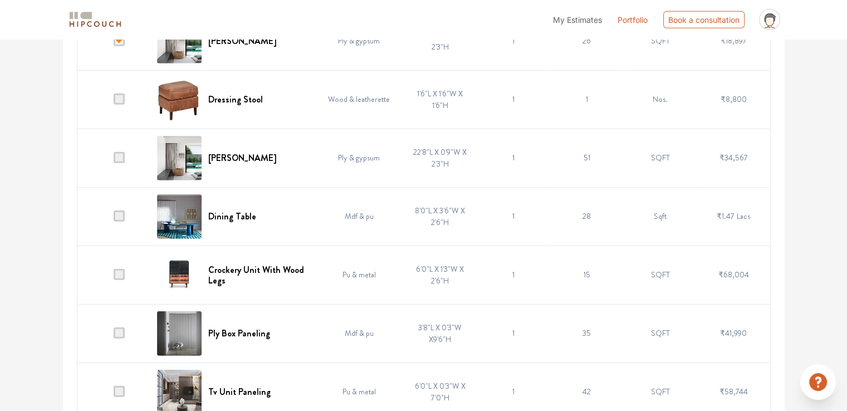
scroll to position [3289, 0]
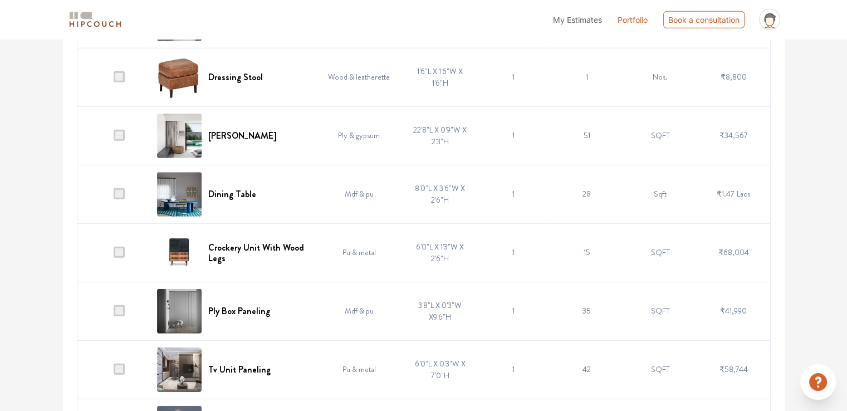
click at [118, 134] on td at bounding box center [113, 135] width 73 height 58
click at [124, 188] on span at bounding box center [119, 193] width 11 height 11
click at [114, 197] on input "checkbox" at bounding box center [114, 197] width 0 height 0
click at [115, 248] on span at bounding box center [119, 252] width 11 height 11
click at [114, 255] on input "checkbox" at bounding box center [114, 255] width 0 height 0
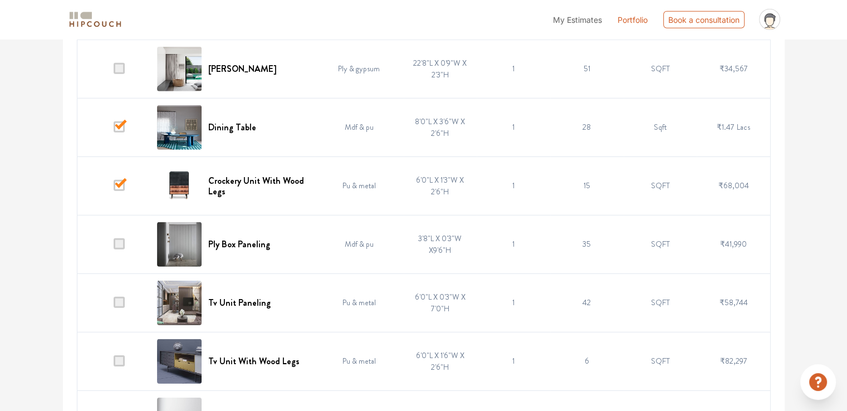
scroll to position [3400, 0]
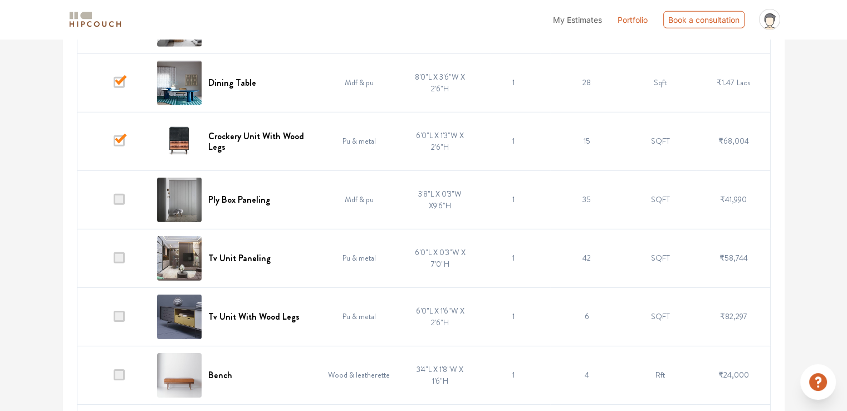
click at [120, 194] on span at bounding box center [119, 199] width 11 height 11
click at [114, 202] on input "checkbox" at bounding box center [114, 202] width 0 height 0
click at [119, 252] on span at bounding box center [119, 257] width 11 height 11
click at [114, 261] on input "checkbox" at bounding box center [114, 261] width 0 height 0
click at [122, 311] on span at bounding box center [119, 316] width 11 height 11
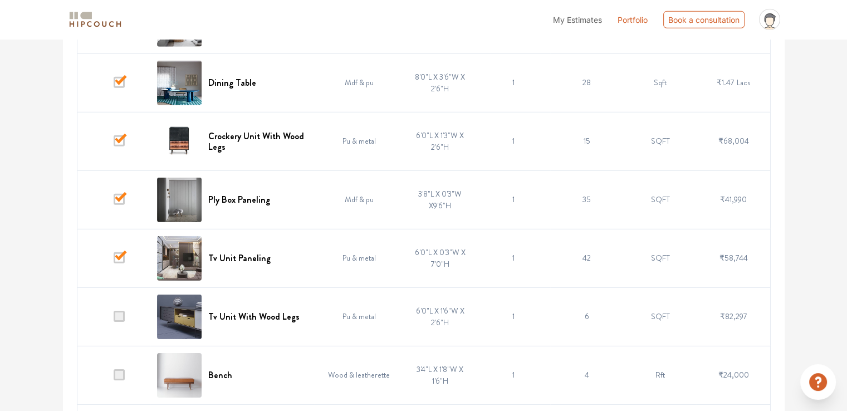
click at [114, 319] on input "checkbox" at bounding box center [114, 319] width 0 height 0
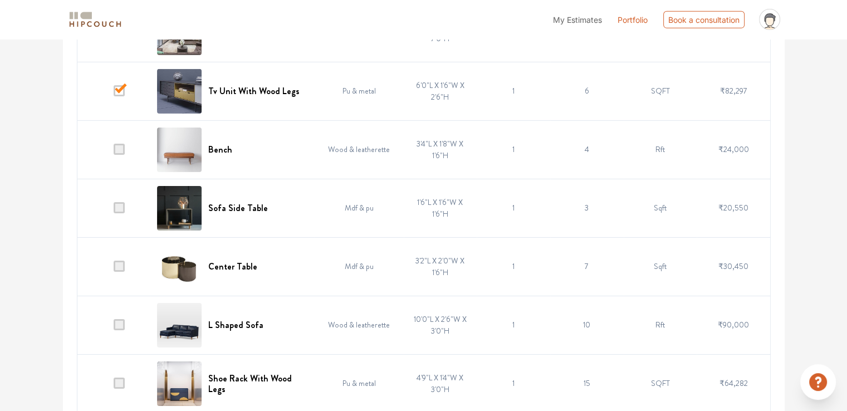
scroll to position [3628, 0]
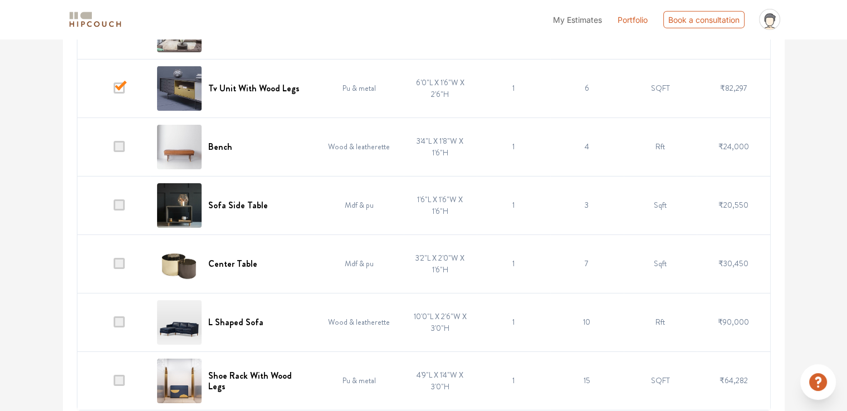
click at [120, 316] on span at bounding box center [119, 321] width 11 height 11
click at [114, 325] on input "checkbox" at bounding box center [114, 325] width 0 height 0
click at [117, 376] on span at bounding box center [119, 380] width 11 height 11
click at [114, 383] on input "checkbox" at bounding box center [114, 383] width 0 height 0
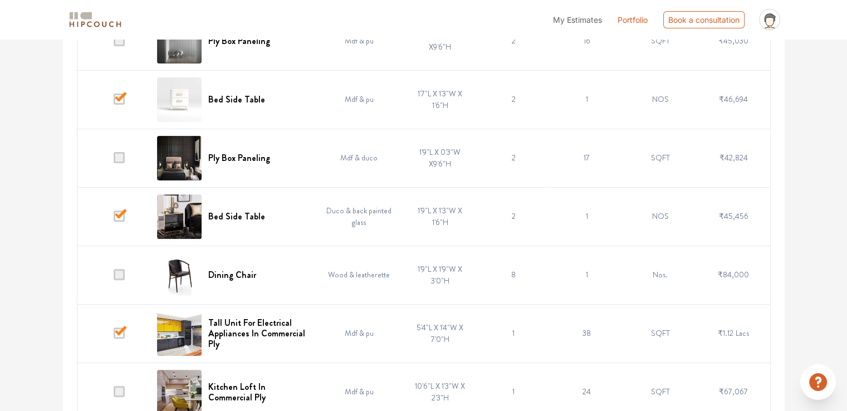
scroll to position [0, 0]
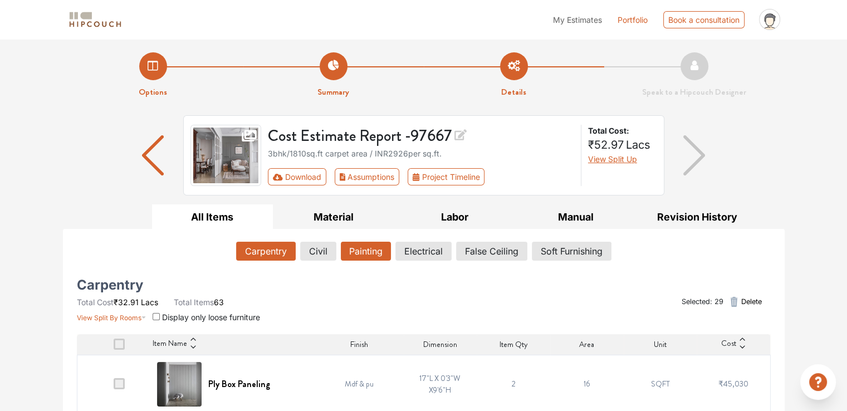
click at [360, 252] on button "Painting" at bounding box center [366, 251] width 50 height 19
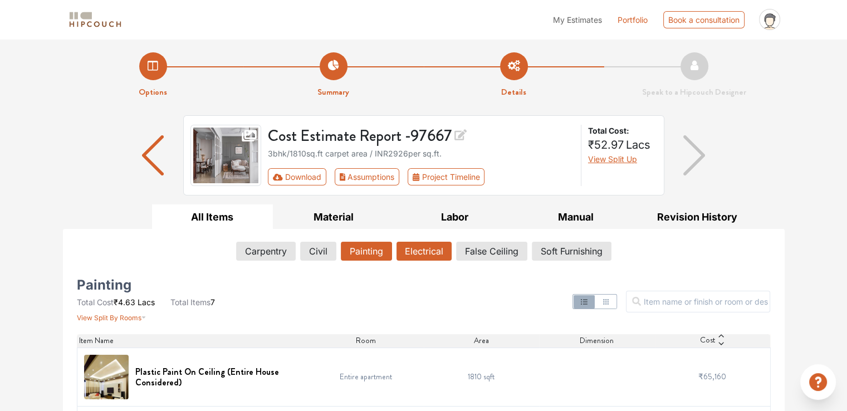
click at [415, 254] on button "Electrical" at bounding box center [423, 251] width 55 height 19
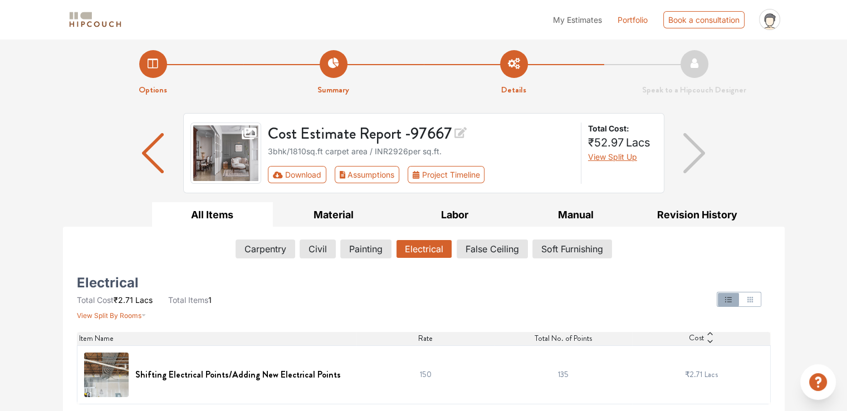
scroll to position [3, 0]
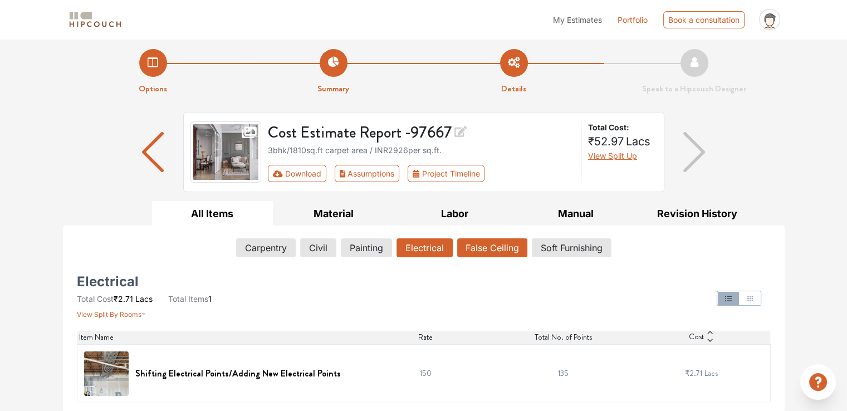
click at [498, 251] on button "False Ceiling" at bounding box center [492, 247] width 70 height 19
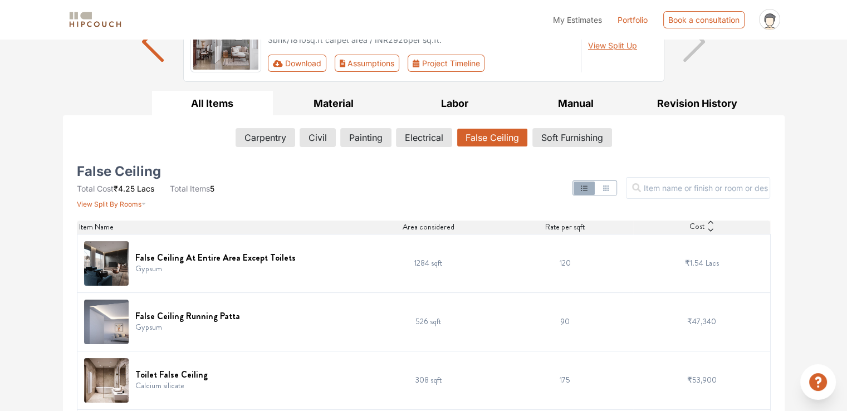
scroll to position [0, 0]
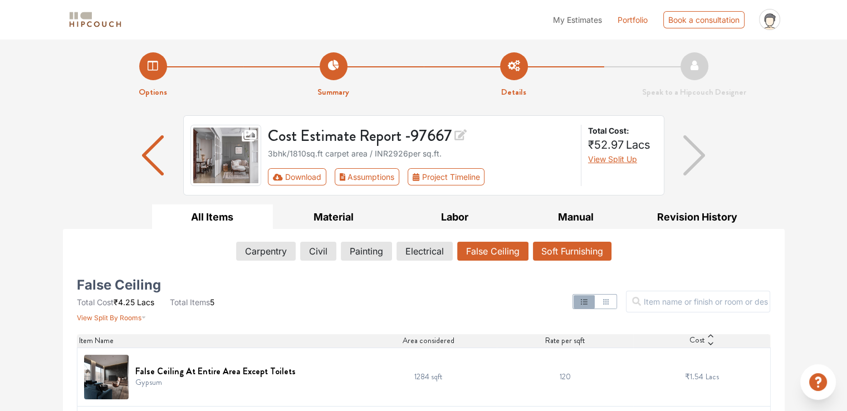
click at [583, 252] on button "Soft Furnishing" at bounding box center [572, 251] width 79 height 19
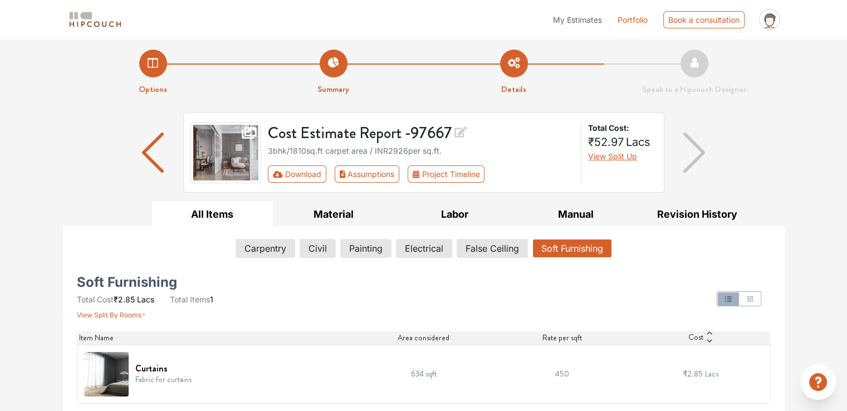
scroll to position [3, 0]
click at [747, 300] on icon "button" at bounding box center [750, 299] width 6 height 6
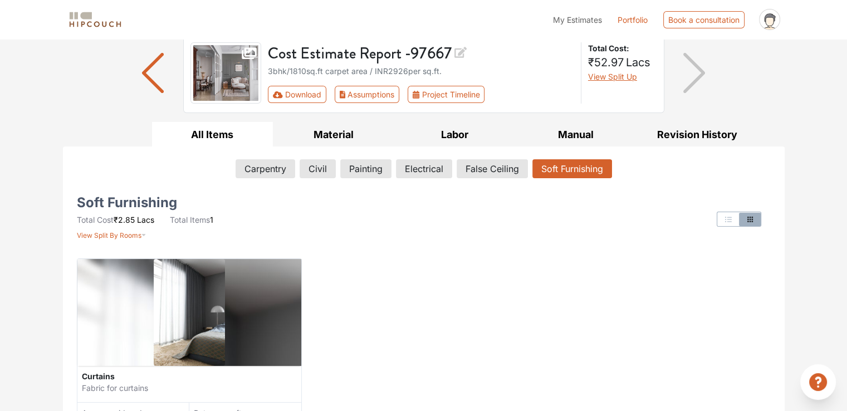
scroll to position [59, 0]
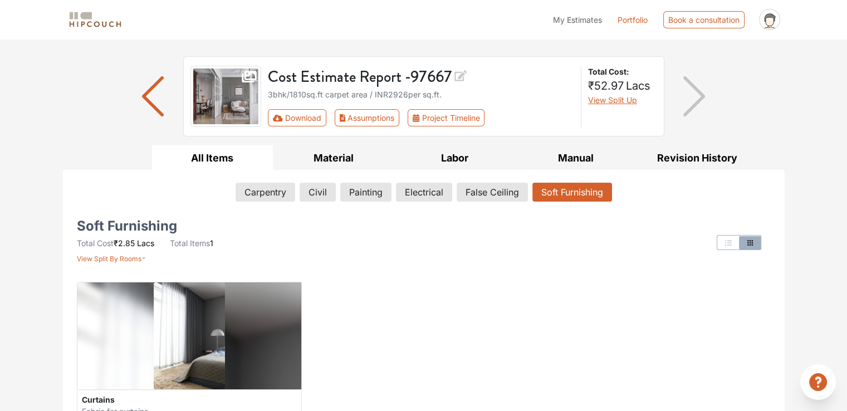
click at [728, 243] on icon "button" at bounding box center [728, 242] width 9 height 9
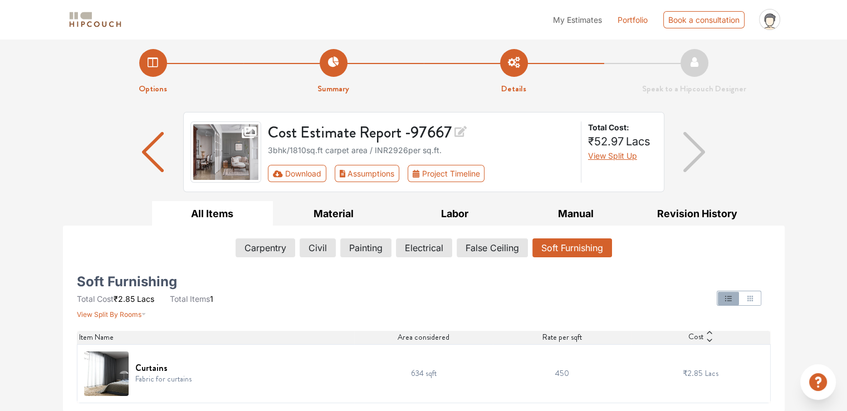
scroll to position [0, 0]
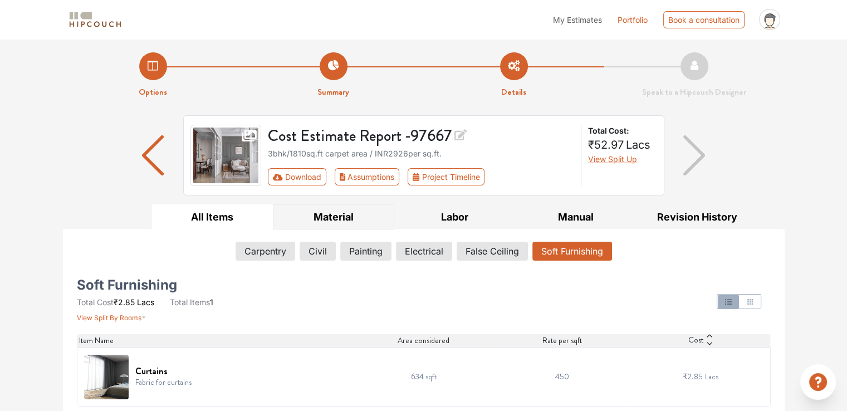
click at [346, 221] on button "Material" at bounding box center [333, 216] width 121 height 25
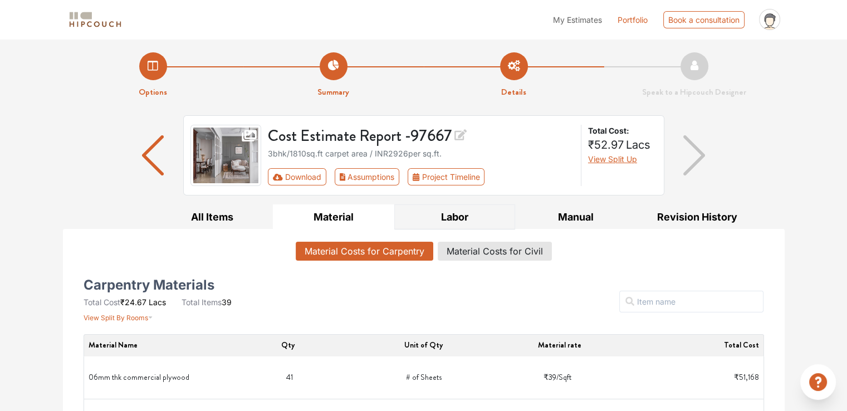
click at [453, 223] on button "Labor" at bounding box center [454, 216] width 121 height 25
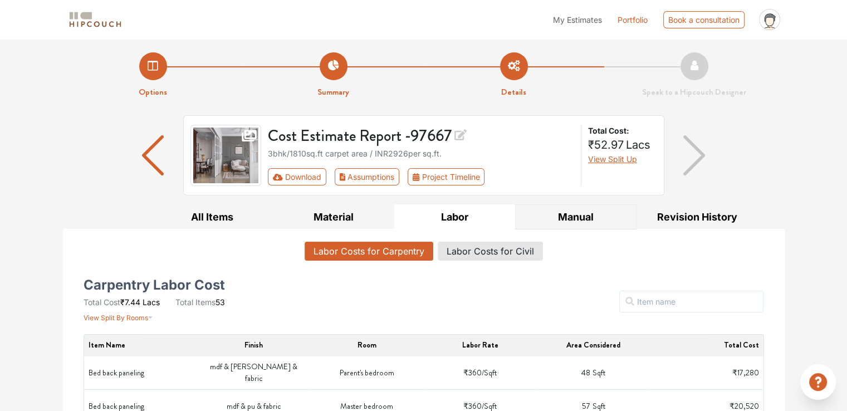
click at [566, 220] on button "Manual" at bounding box center [575, 216] width 121 height 25
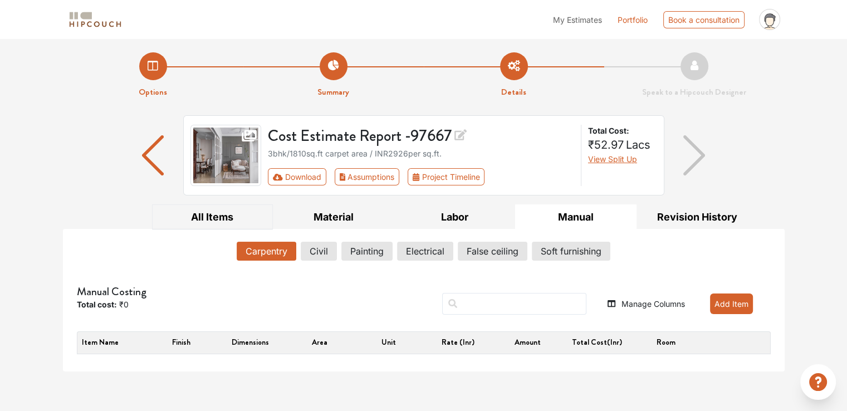
click at [218, 217] on button "All Items" at bounding box center [212, 216] width 121 height 25
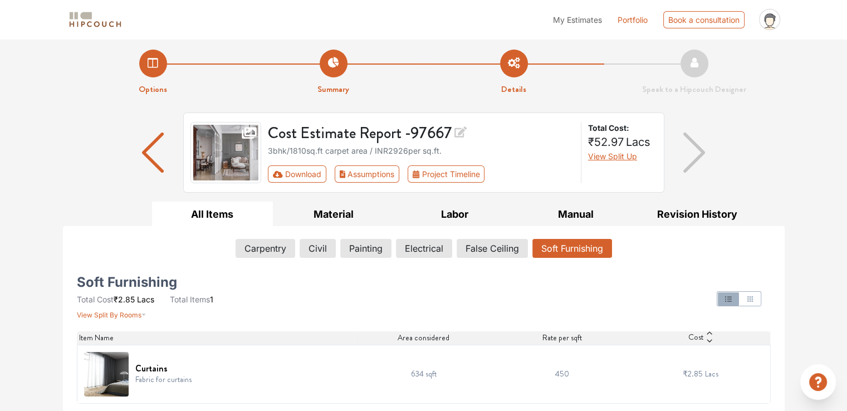
scroll to position [3, 0]
click at [283, 251] on button "Carpentry" at bounding box center [265, 247] width 58 height 19
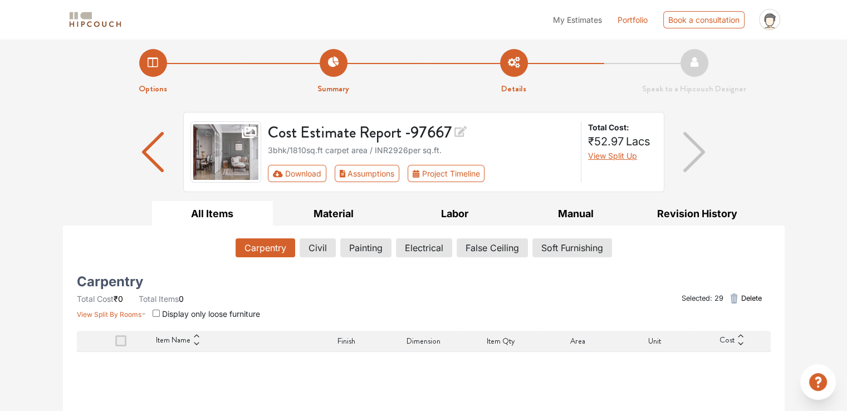
click at [221, 216] on button "All Items" at bounding box center [212, 213] width 121 height 25
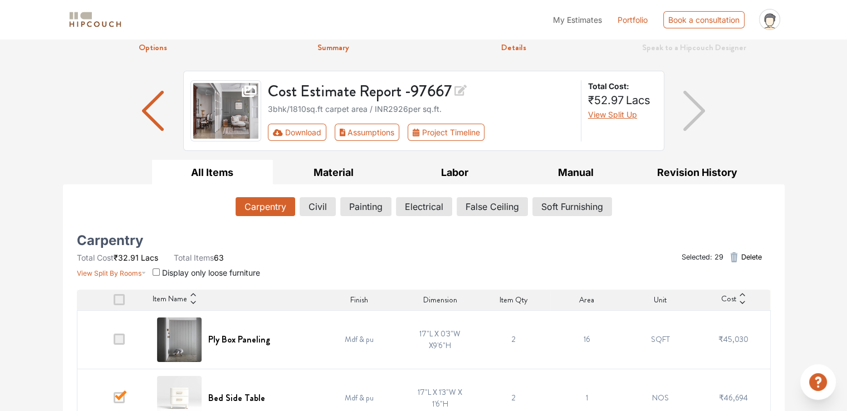
scroll to position [0, 0]
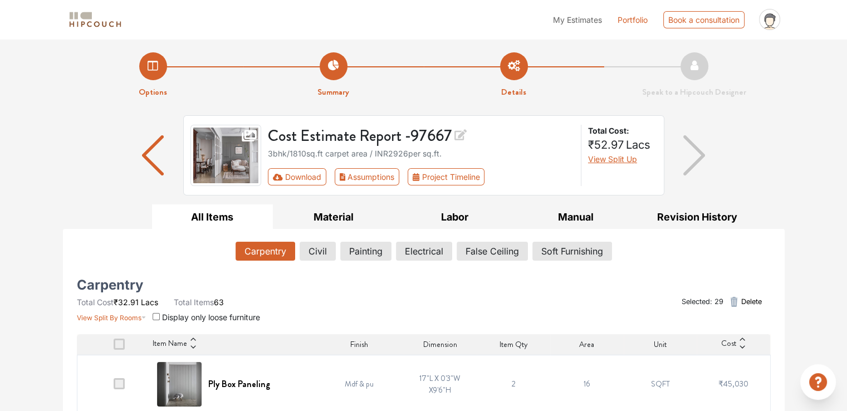
click at [700, 154] on img "button" at bounding box center [694, 155] width 22 height 40
click at [146, 156] on img "button" at bounding box center [153, 155] width 22 height 40
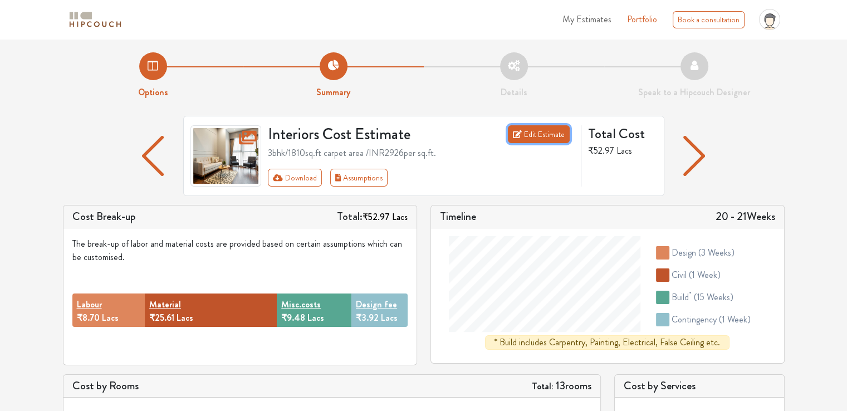
click at [541, 139] on link "Edit Estimate" at bounding box center [539, 134] width 62 height 18
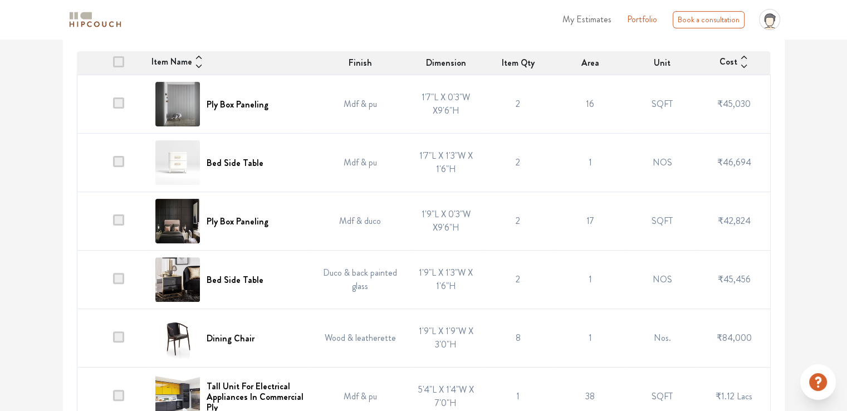
scroll to position [294, 0]
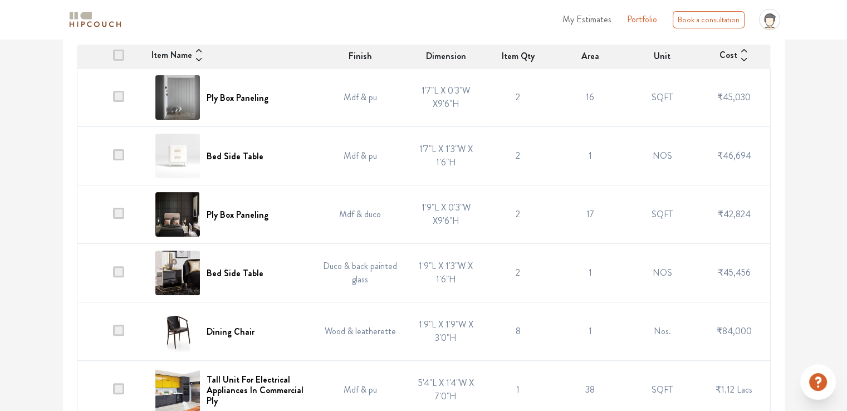
click at [121, 97] on span at bounding box center [118, 96] width 11 height 11
click at [113, 100] on input "checkbox" at bounding box center [113, 100] width 0 height 0
click at [120, 155] on span at bounding box center [118, 154] width 11 height 11
click at [113, 159] on input "checkbox" at bounding box center [113, 159] width 0 height 0
click at [121, 213] on span at bounding box center [118, 213] width 11 height 11
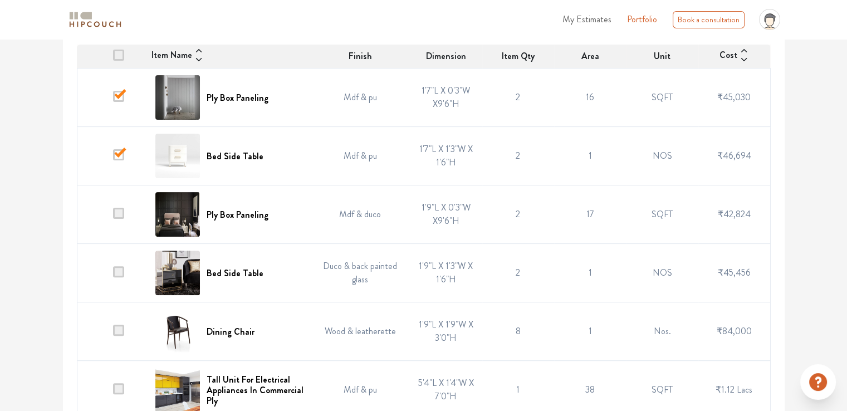
click at [113, 217] on input "checkbox" at bounding box center [113, 217] width 0 height 0
click at [124, 270] on span at bounding box center [118, 271] width 11 height 11
click at [113, 276] on input "checkbox" at bounding box center [113, 276] width 0 height 0
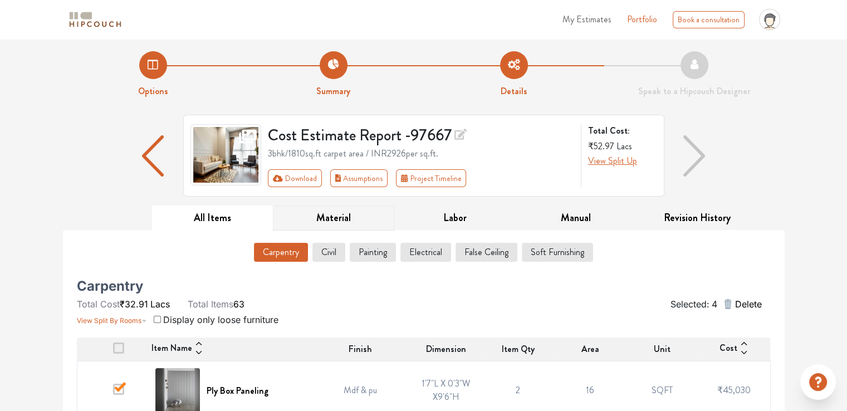
scroll to position [0, 0]
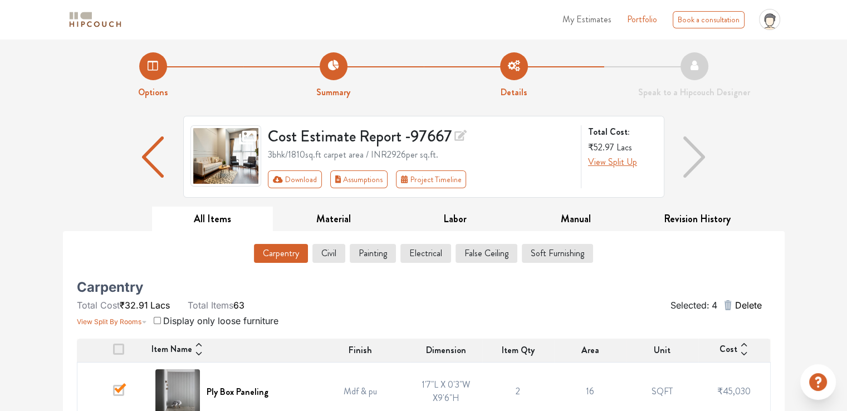
click at [158, 152] on img "button" at bounding box center [153, 156] width 22 height 41
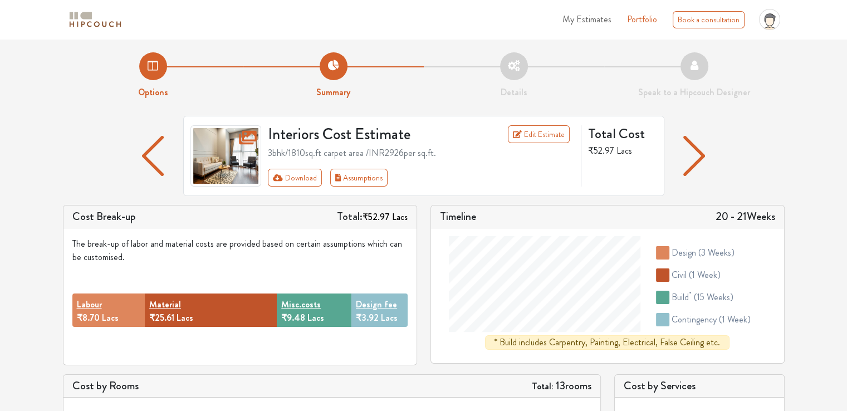
click at [151, 161] on img "button" at bounding box center [153, 156] width 22 height 40
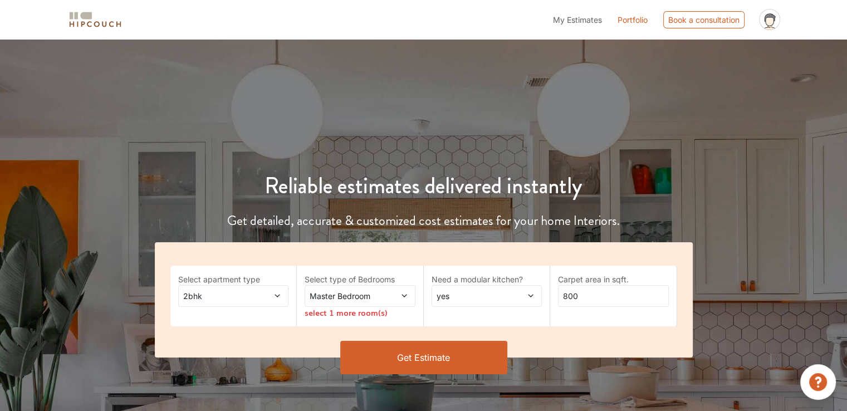
click at [226, 283] on label "Select apartment type" at bounding box center [233, 279] width 111 height 12
click at [214, 301] on span "2bhk" at bounding box center [218, 296] width 75 height 12
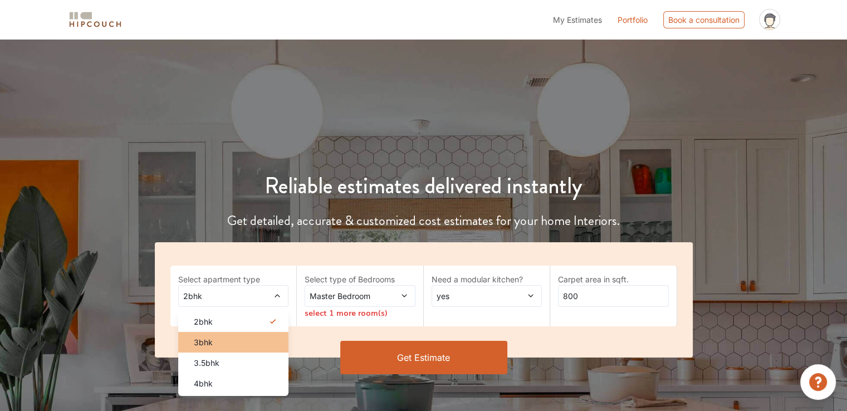
click at [212, 346] on div "3bhk" at bounding box center [237, 342] width 104 height 12
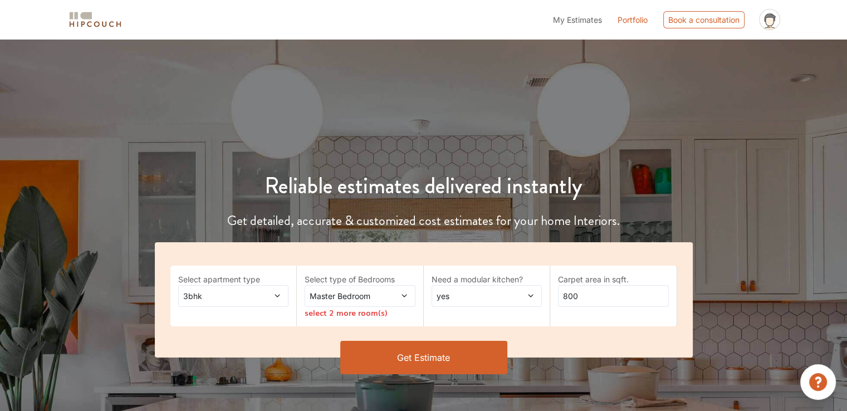
click at [357, 297] on span "Master Bedroom" at bounding box center [344, 296] width 75 height 12
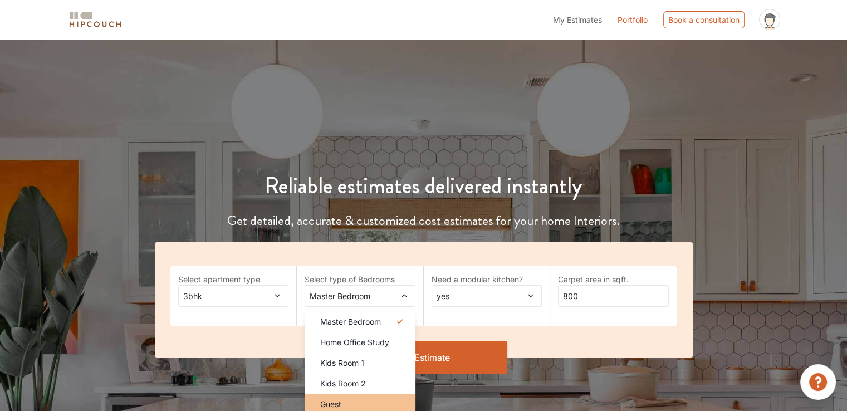
click at [345, 405] on div "Guest" at bounding box center [363, 404] width 104 height 12
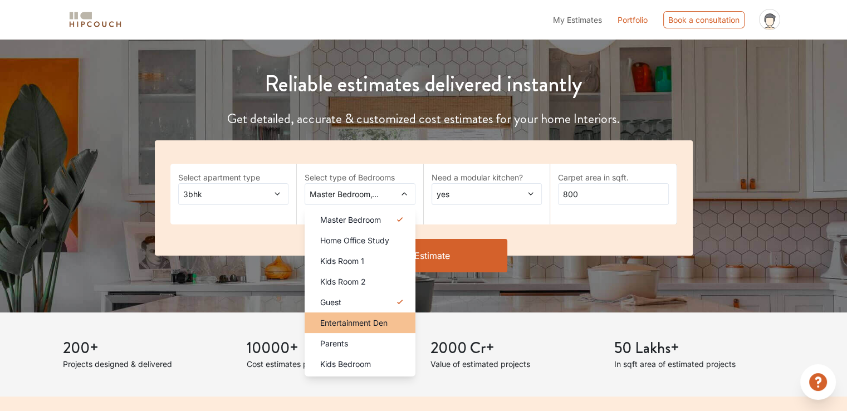
scroll to position [111, 0]
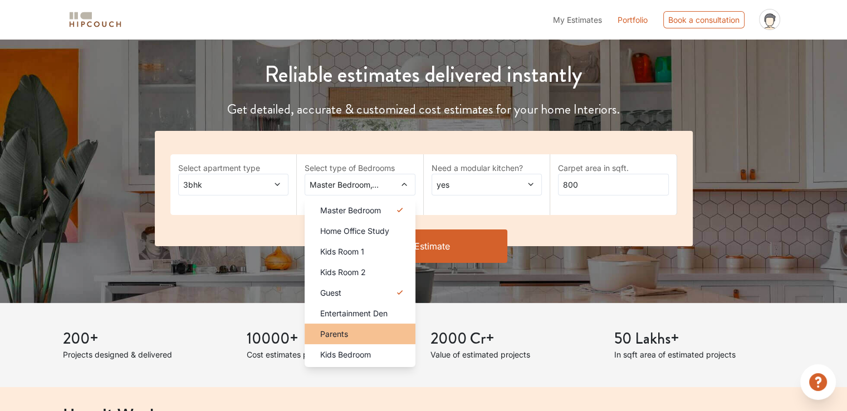
click at [350, 337] on div "Parents" at bounding box center [363, 334] width 104 height 12
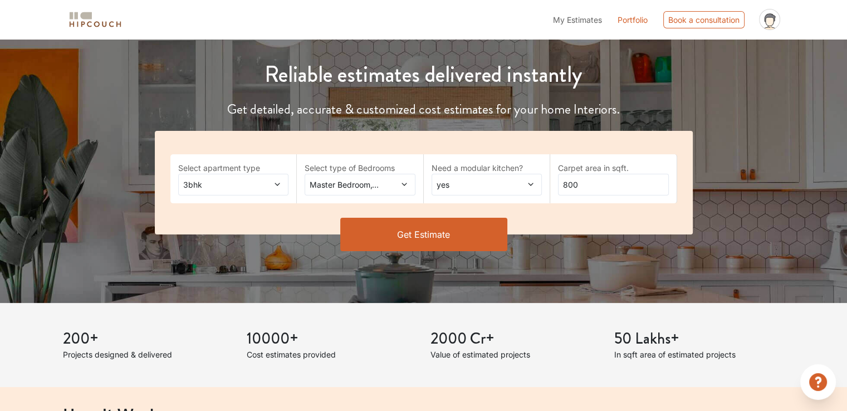
drag, startPoint x: 471, startPoint y: 233, endPoint x: 563, endPoint y: 184, distance: 104.6
click at [559, 188] on div "Select apartment type 3bhk Select type of Bedrooms Master Bedroom,Guest,Parents…" at bounding box center [423, 199] width 551 height 137
drag, startPoint x: 563, startPoint y: 184, endPoint x: 615, endPoint y: 183, distance: 52.4
click at [615, 183] on input "800" at bounding box center [613, 185] width 111 height 22
type input "1810"
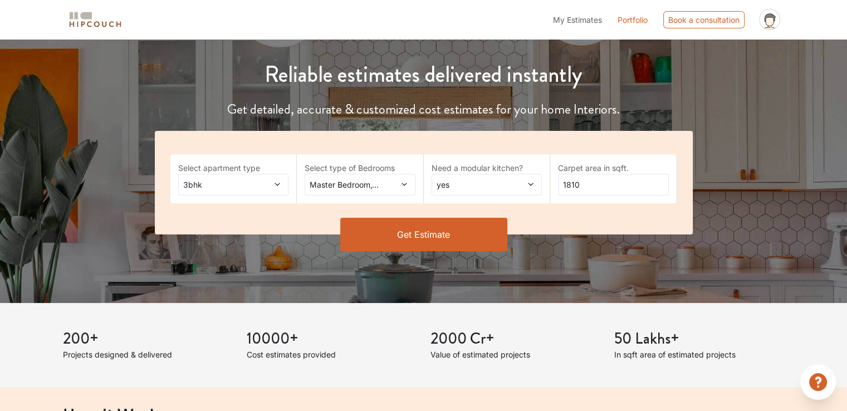
click at [465, 238] on button "Get Estimate" at bounding box center [423, 234] width 167 height 33
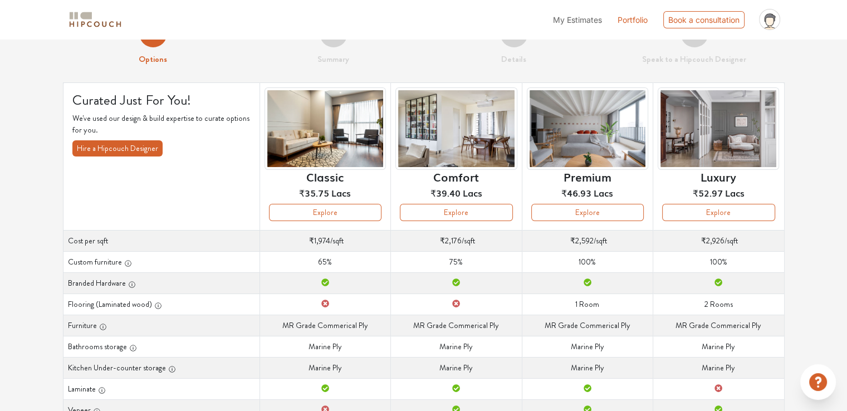
scroll to position [56, 0]
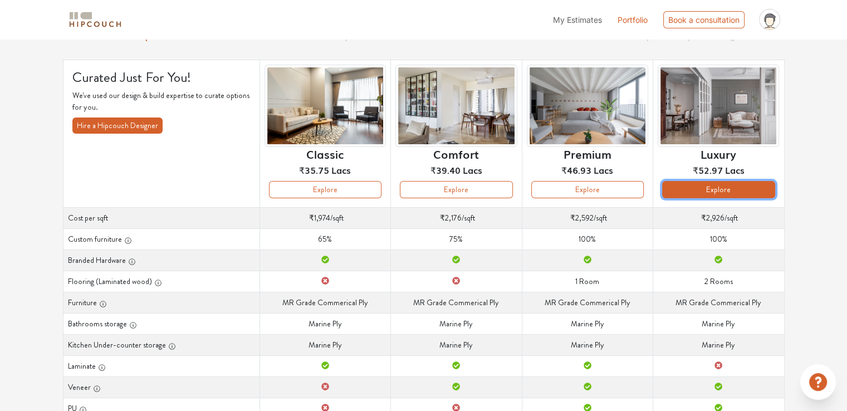
click at [738, 188] on button "Explore" at bounding box center [718, 189] width 112 height 17
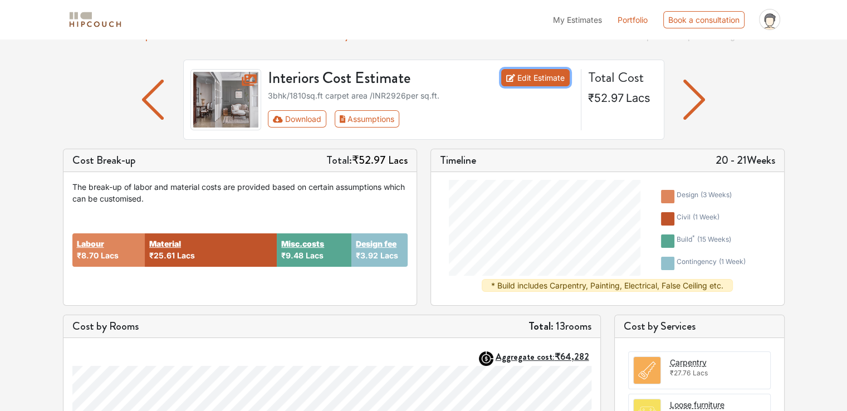
click at [530, 75] on link "Edit Estimate" at bounding box center [535, 77] width 68 height 17
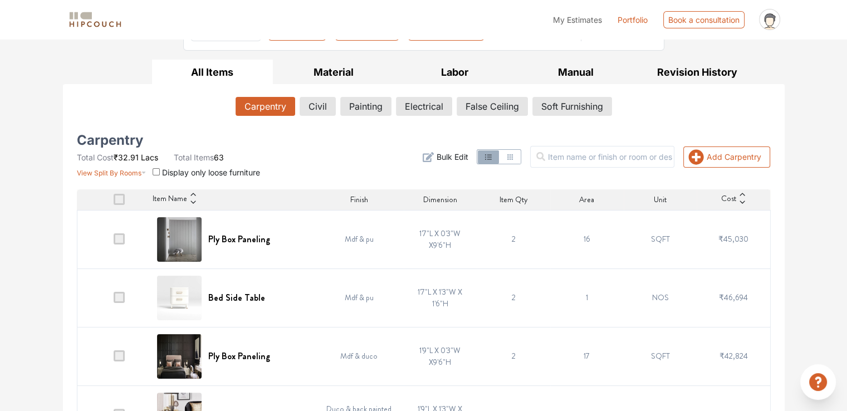
scroll to position [223, 0]
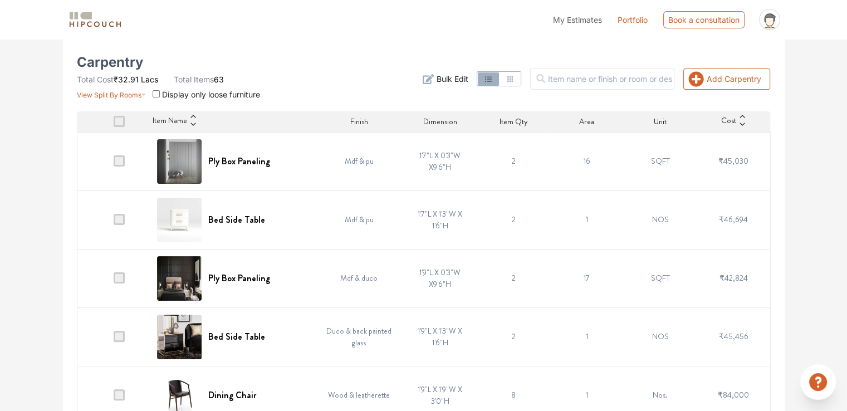
click at [120, 161] on span at bounding box center [119, 160] width 11 height 11
click at [114, 164] on input "checkbox" at bounding box center [114, 164] width 0 height 0
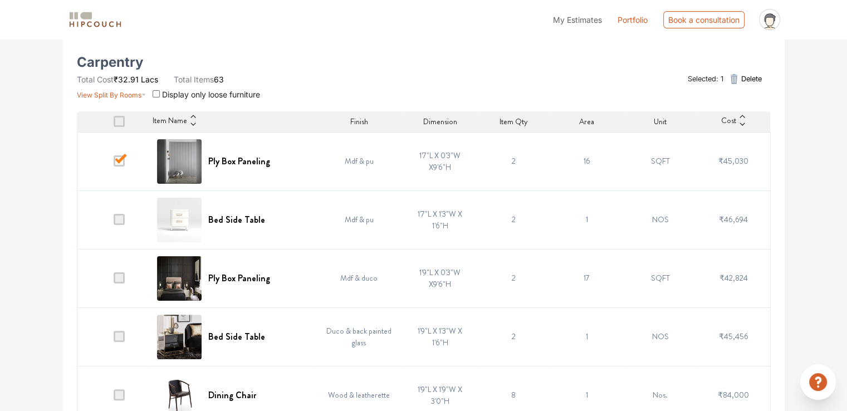
click at [120, 222] on span at bounding box center [119, 219] width 11 height 11
click at [114, 222] on input "checkbox" at bounding box center [114, 222] width 0 height 0
click at [122, 279] on span at bounding box center [119, 277] width 11 height 11
click at [114, 281] on input "checkbox" at bounding box center [114, 281] width 0 height 0
click at [119, 340] on span at bounding box center [119, 336] width 11 height 11
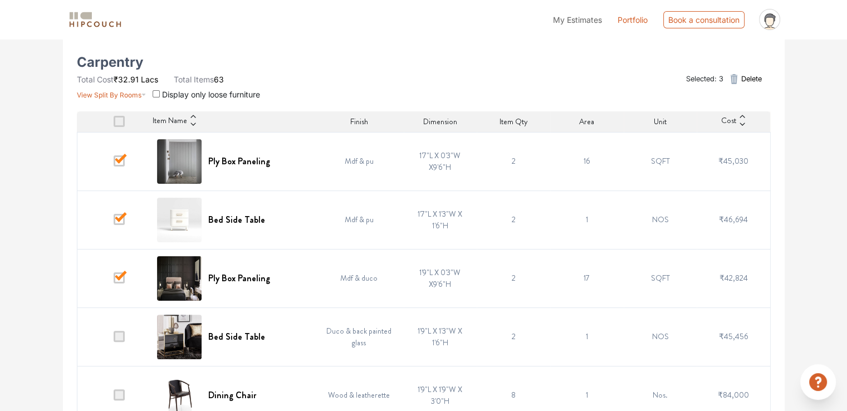
click at [114, 339] on input "checkbox" at bounding box center [114, 339] width 0 height 0
click at [120, 335] on span at bounding box center [119, 336] width 11 height 11
click at [114, 339] on input "checkbox" at bounding box center [114, 339] width 0 height 0
click at [120, 277] on span at bounding box center [119, 277] width 11 height 11
click at [114, 281] on input "checkbox" at bounding box center [114, 281] width 0 height 0
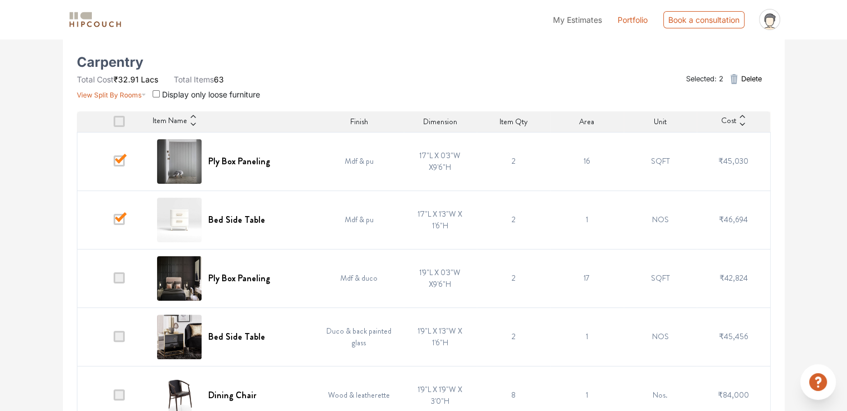
click at [118, 218] on span at bounding box center [119, 219] width 11 height 11
click at [114, 222] on input "checkbox" at bounding box center [114, 222] width 0 height 0
click at [117, 159] on span at bounding box center [119, 160] width 11 height 11
click at [114, 164] on input "checkbox" at bounding box center [114, 164] width 0 height 0
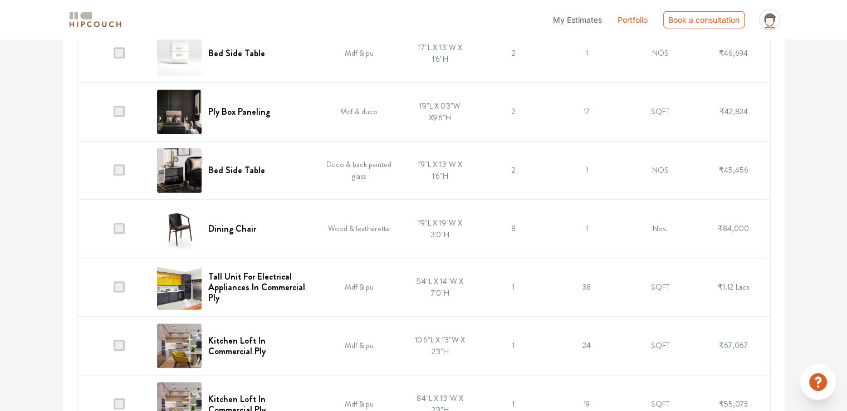
scroll to position [390, 0]
click at [122, 227] on span at bounding box center [119, 227] width 11 height 11
click at [114, 231] on input "checkbox" at bounding box center [114, 231] width 0 height 0
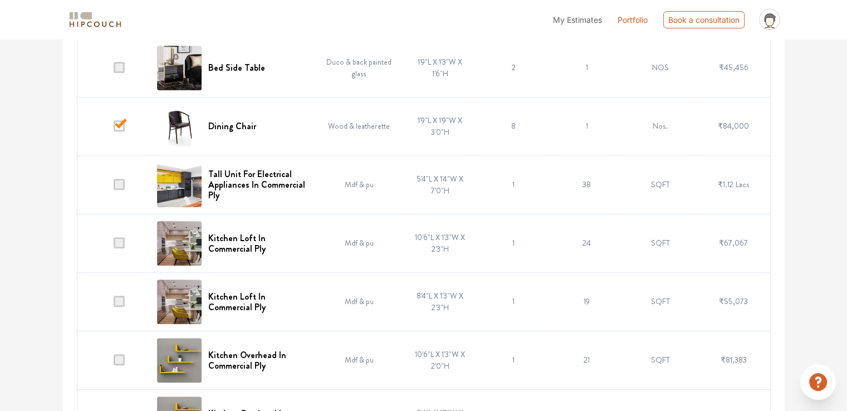
scroll to position [501, 0]
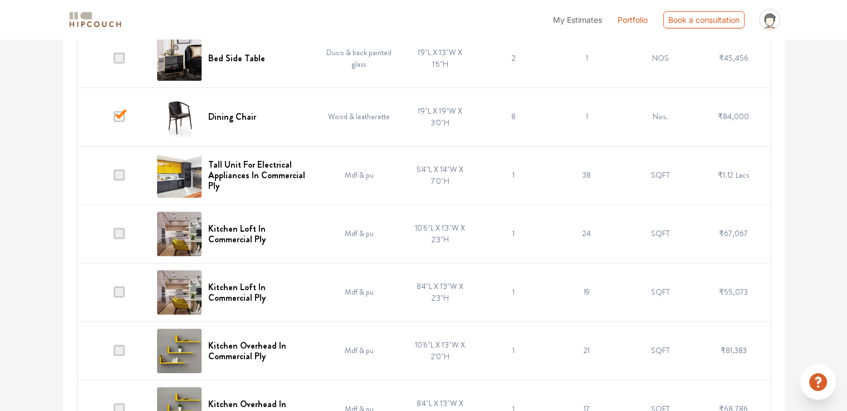
click at [124, 232] on span at bounding box center [119, 233] width 11 height 11
click at [114, 236] on input "checkbox" at bounding box center [114, 236] width 0 height 0
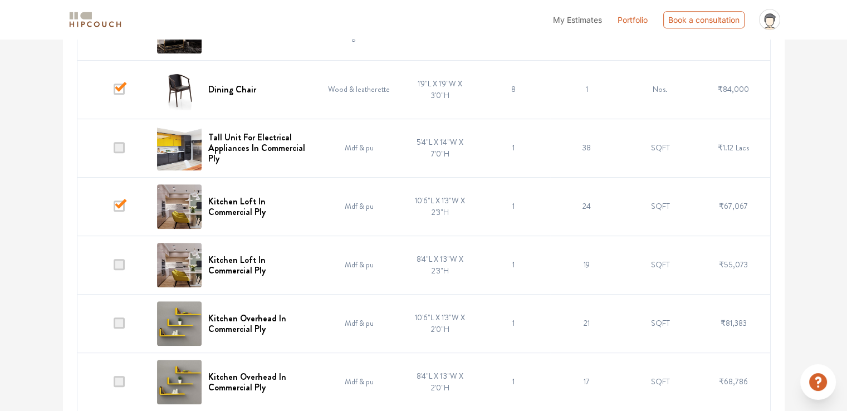
scroll to position [557, 0]
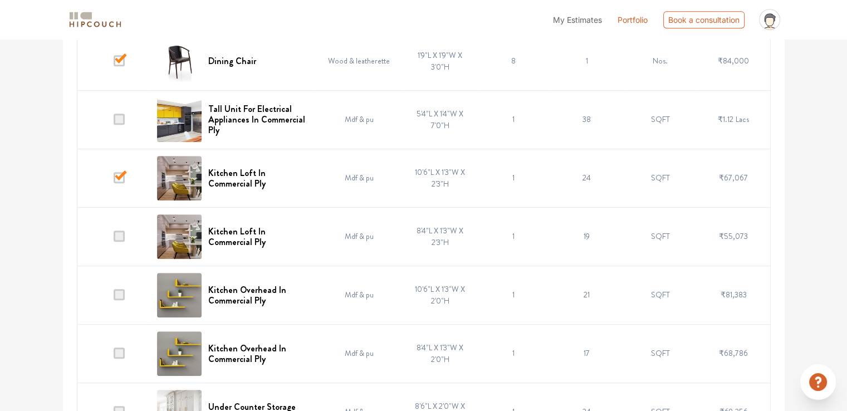
click at [120, 292] on span at bounding box center [119, 294] width 11 height 11
click at [114, 297] on input "checkbox" at bounding box center [114, 297] width 0 height 0
click at [122, 352] on span at bounding box center [119, 352] width 11 height 11
click at [114, 356] on input "checkbox" at bounding box center [114, 356] width 0 height 0
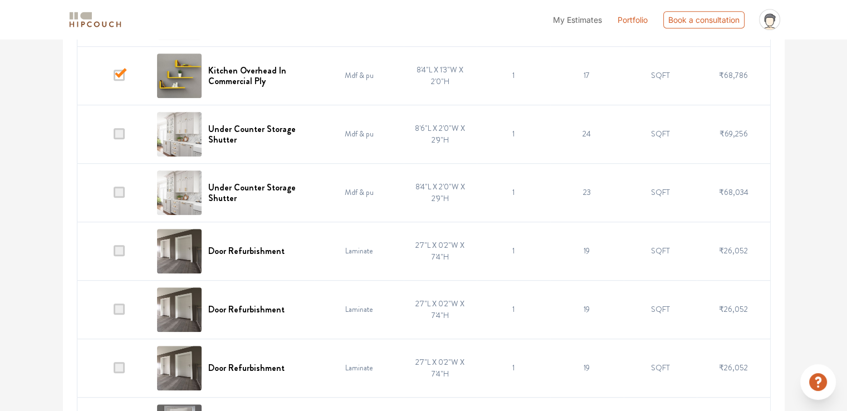
scroll to position [835, 0]
click at [120, 248] on span at bounding box center [119, 249] width 11 height 11
click at [114, 253] on input "checkbox" at bounding box center [114, 253] width 0 height 0
click at [122, 307] on span at bounding box center [119, 308] width 11 height 11
click at [114, 311] on input "checkbox" at bounding box center [114, 311] width 0 height 0
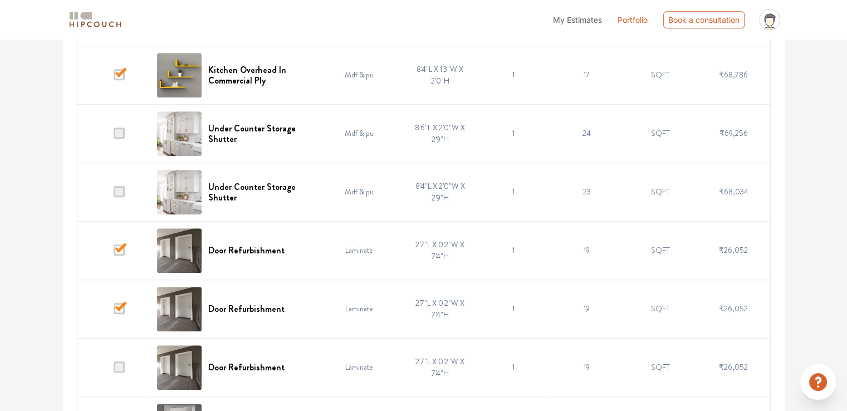
click at [116, 365] on span at bounding box center [119, 366] width 11 height 11
click at [114, 370] on input "checkbox" at bounding box center [114, 370] width 0 height 0
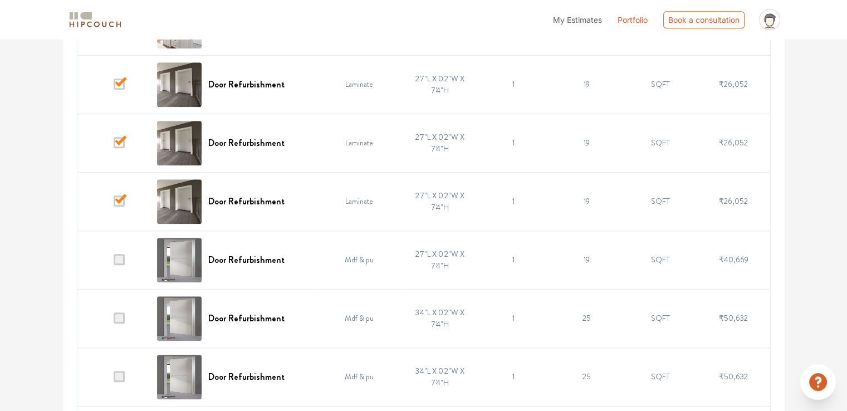
scroll to position [1002, 0]
click at [120, 259] on span at bounding box center [119, 258] width 11 height 11
click at [114, 261] on input "checkbox" at bounding box center [114, 261] width 0 height 0
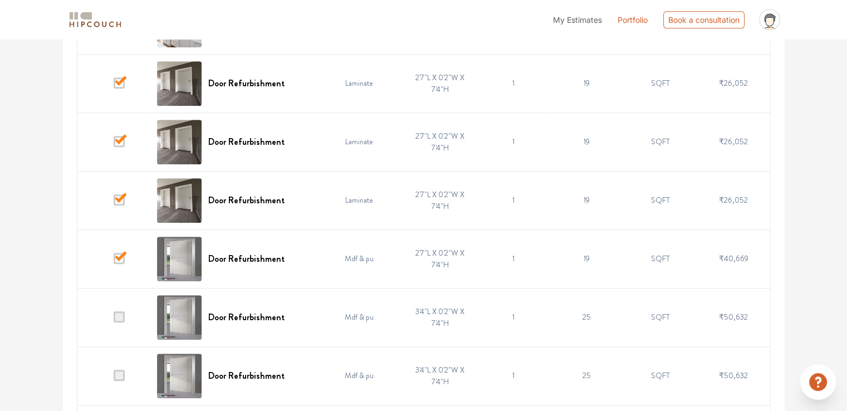
click at [122, 317] on span at bounding box center [119, 316] width 11 height 11
click at [114, 320] on input "checkbox" at bounding box center [114, 320] width 0 height 0
click at [122, 376] on span at bounding box center [119, 375] width 11 height 11
click at [114, 378] on input "checkbox" at bounding box center [114, 378] width 0 height 0
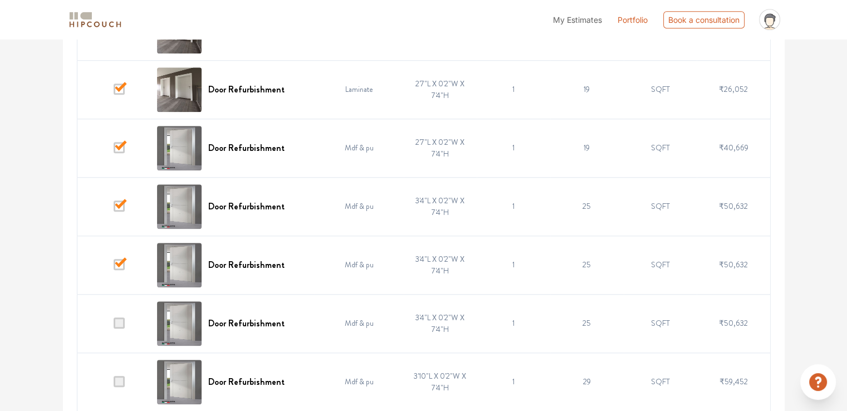
scroll to position [1169, 0]
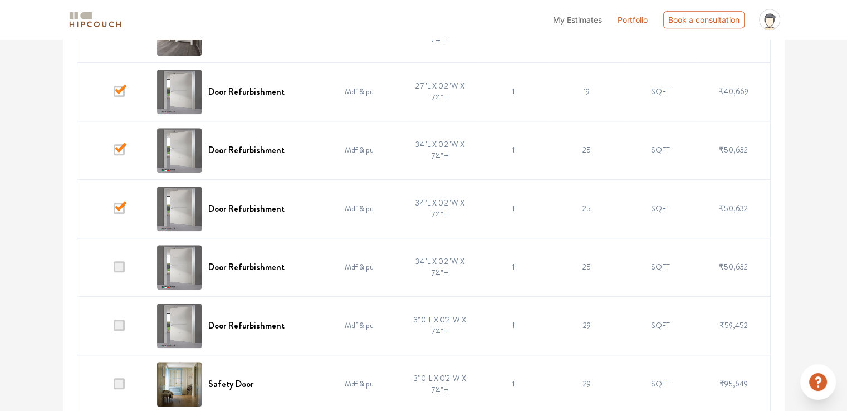
click at [119, 266] on span at bounding box center [119, 266] width 11 height 11
click at [114, 269] on input "checkbox" at bounding box center [114, 269] width 0 height 0
click at [123, 329] on td at bounding box center [113, 325] width 73 height 58
click at [121, 379] on span at bounding box center [119, 383] width 11 height 11
click at [114, 386] on input "checkbox" at bounding box center [114, 386] width 0 height 0
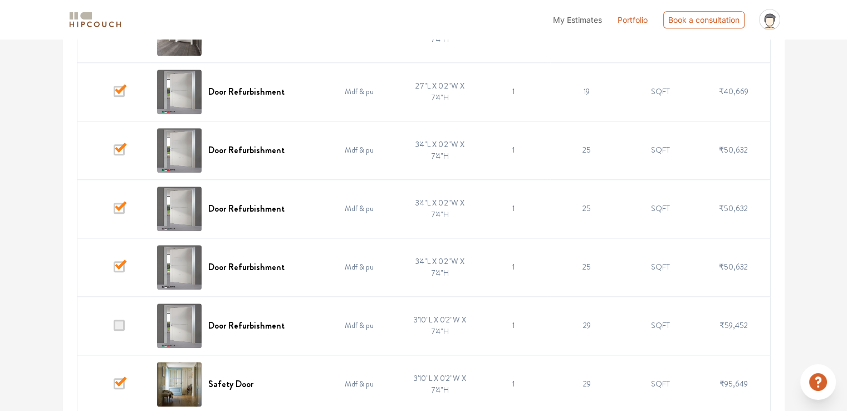
click at [120, 326] on span at bounding box center [119, 325] width 11 height 11
click at [114, 328] on input "checkbox" at bounding box center [114, 328] width 0 height 0
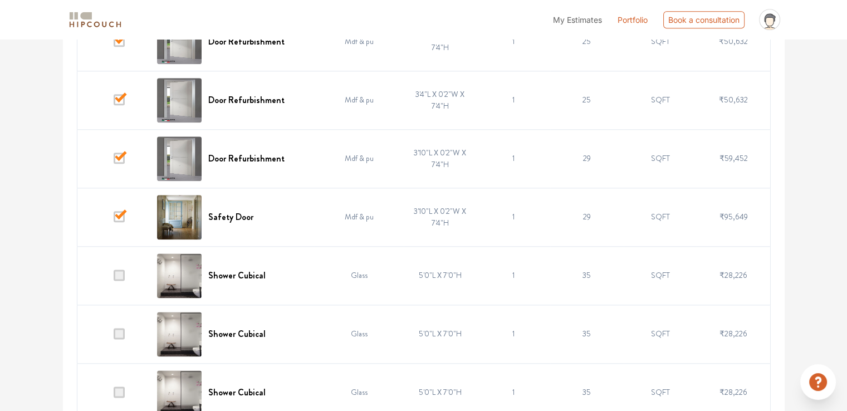
scroll to position [1392, 0]
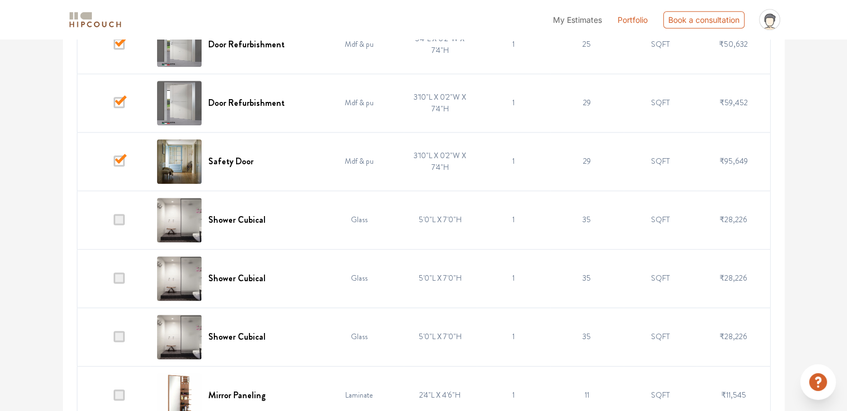
click at [120, 219] on span at bounding box center [119, 219] width 11 height 11
click at [114, 222] on input "checkbox" at bounding box center [114, 222] width 0 height 0
click at [122, 275] on span at bounding box center [119, 277] width 11 height 11
click at [114, 281] on input "checkbox" at bounding box center [114, 281] width 0 height 0
click at [122, 333] on span at bounding box center [119, 336] width 11 height 11
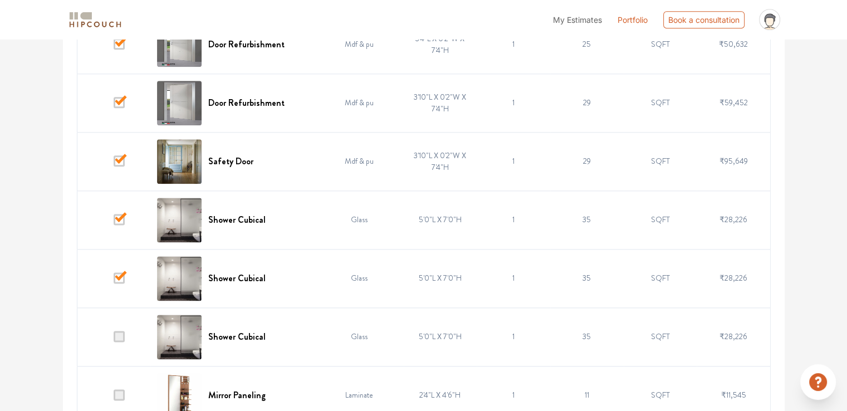
click at [114, 339] on input "checkbox" at bounding box center [114, 339] width 0 height 0
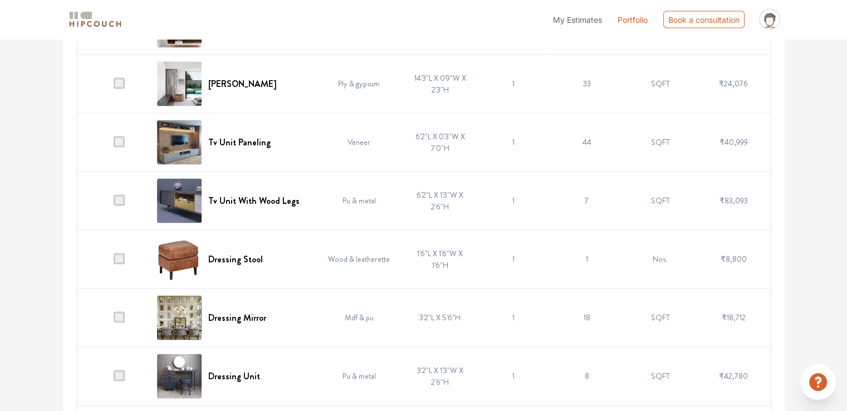
scroll to position [2172, 0]
click at [122, 259] on td at bounding box center [113, 258] width 73 height 58
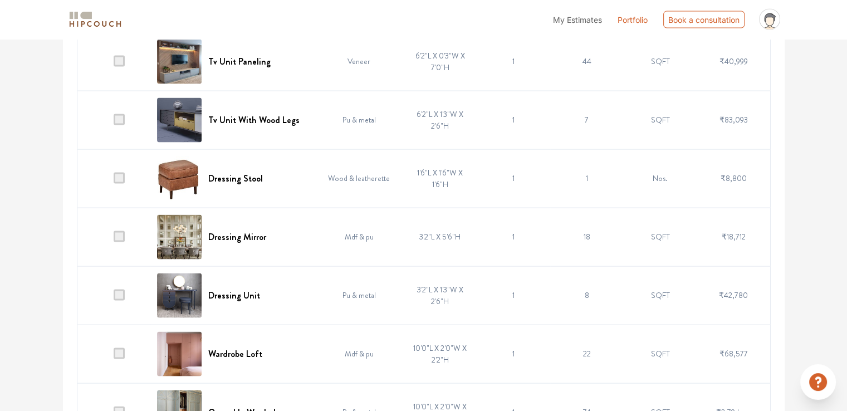
scroll to position [2339, 0]
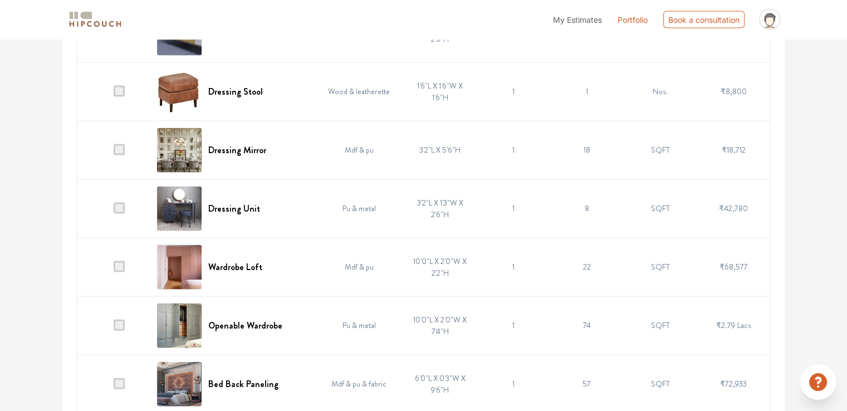
click at [122, 148] on span at bounding box center [119, 149] width 11 height 11
click at [114, 153] on input "checkbox" at bounding box center [114, 153] width 0 height 0
click at [118, 206] on span at bounding box center [119, 208] width 11 height 11
click at [114, 211] on input "checkbox" at bounding box center [114, 211] width 0 height 0
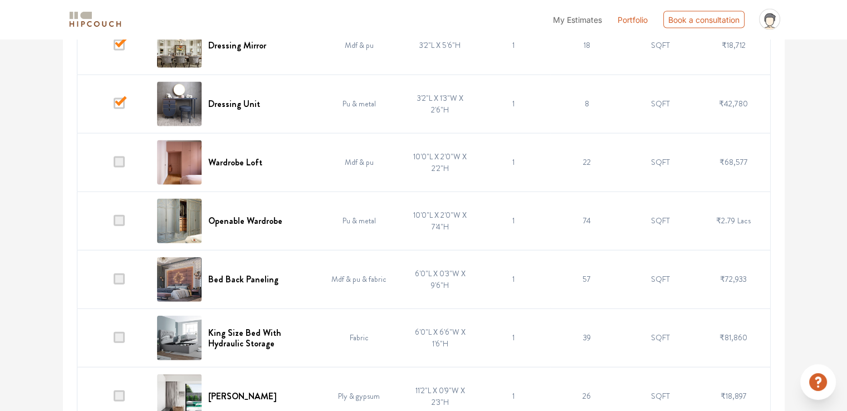
scroll to position [2450, 0]
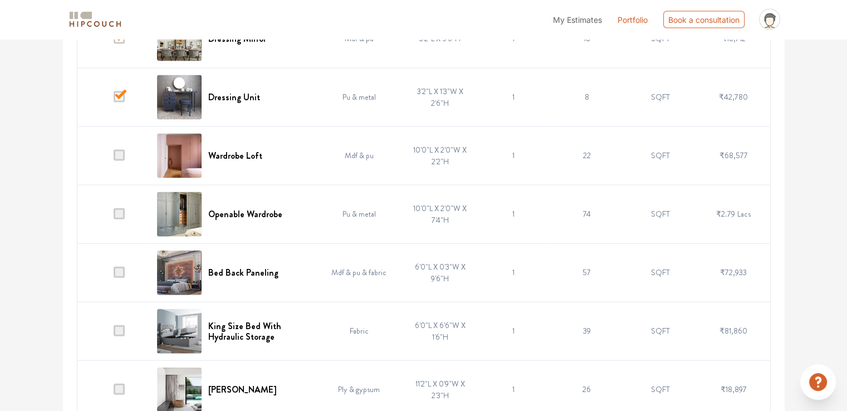
click at [118, 150] on span at bounding box center [119, 155] width 11 height 11
click at [114, 158] on input "checkbox" at bounding box center [114, 158] width 0 height 0
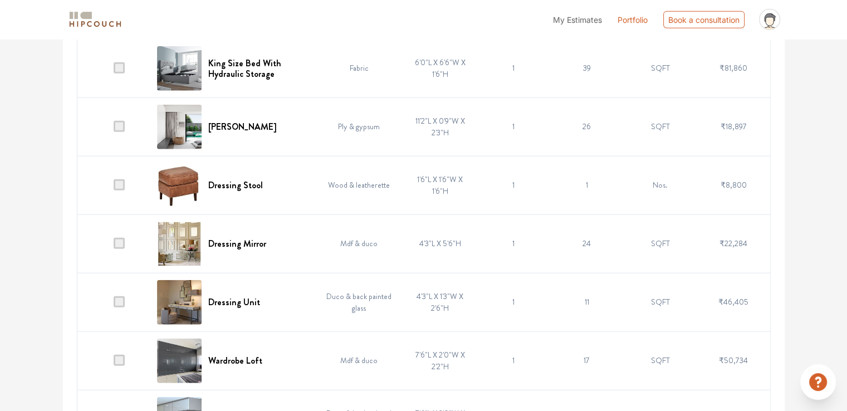
scroll to position [2728, 0]
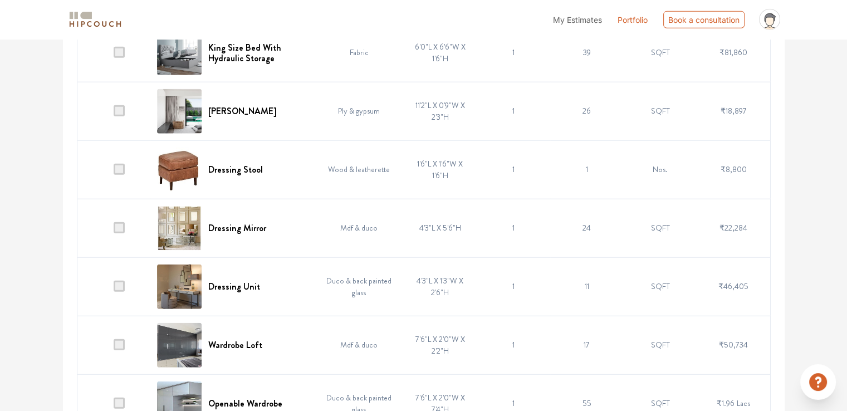
click at [118, 170] on td at bounding box center [113, 169] width 73 height 58
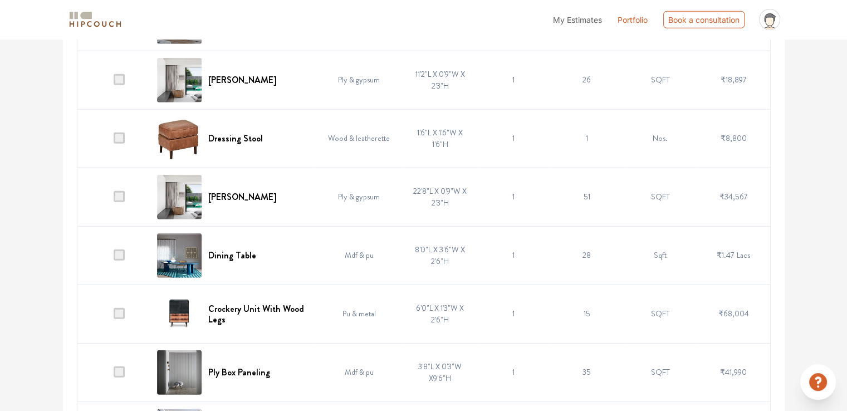
scroll to position [3229, 0]
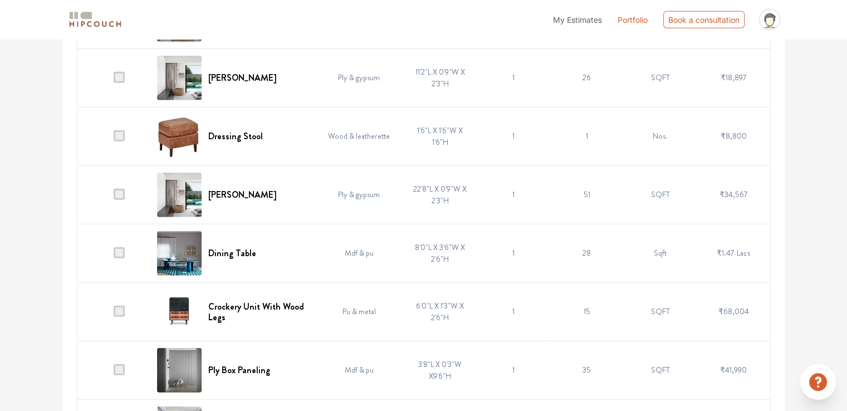
click at [123, 132] on span at bounding box center [119, 135] width 11 height 11
click at [114, 139] on input "checkbox" at bounding box center [114, 139] width 0 height 0
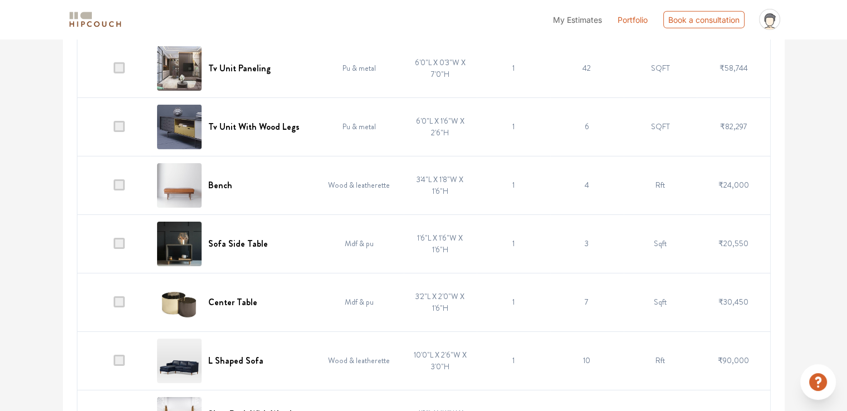
scroll to position [3619, 0]
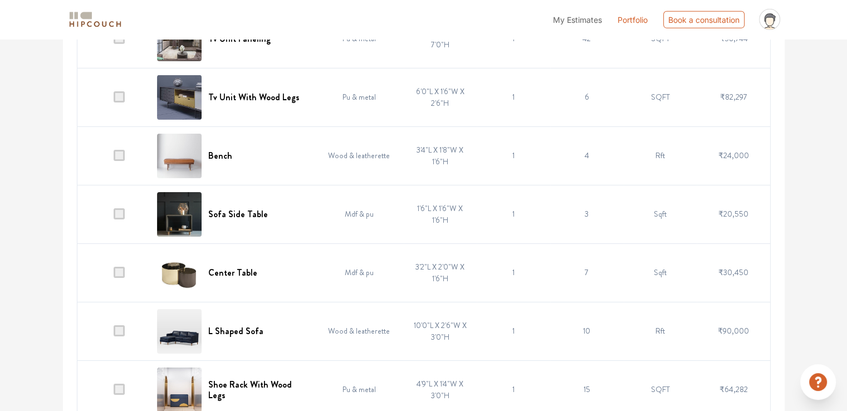
click at [118, 150] on span at bounding box center [119, 155] width 11 height 11
click at [114, 158] on input "checkbox" at bounding box center [114, 158] width 0 height 0
click at [120, 208] on span at bounding box center [119, 213] width 11 height 11
click at [114, 217] on input "checkbox" at bounding box center [114, 217] width 0 height 0
click at [122, 267] on span at bounding box center [119, 272] width 11 height 11
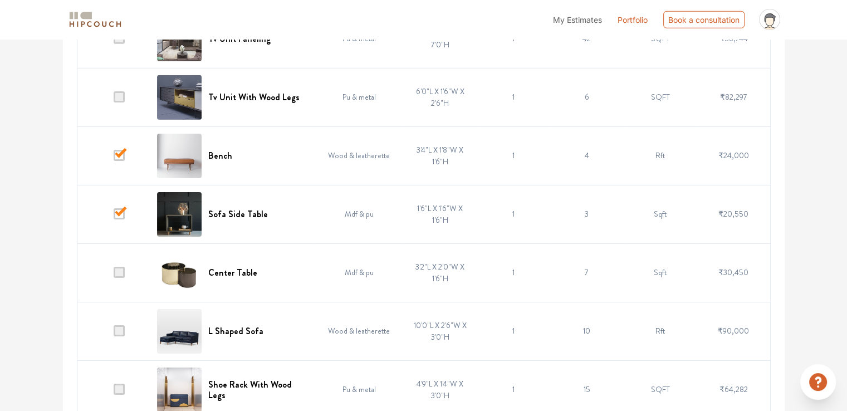
click at [114, 275] on input "checkbox" at bounding box center [114, 275] width 0 height 0
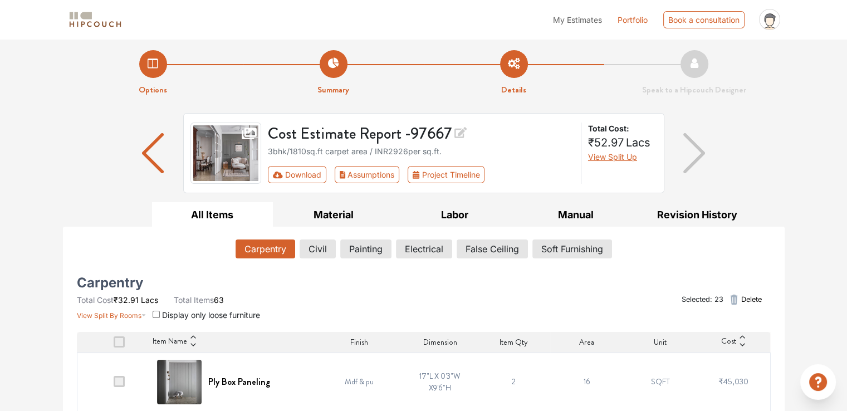
scroll to position [0, 0]
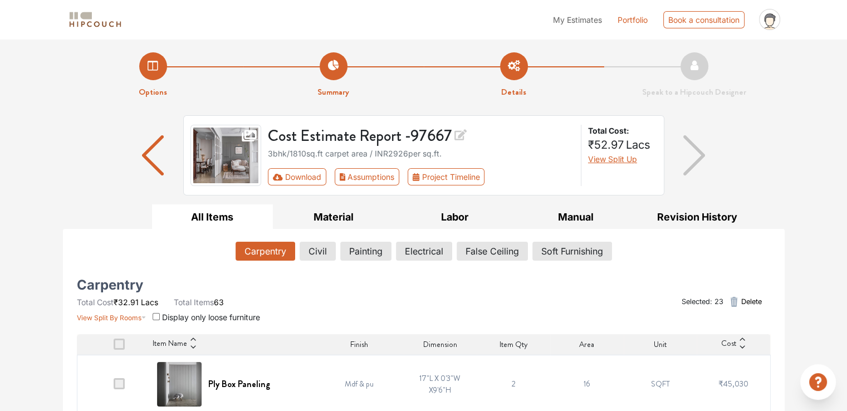
click at [747, 300] on span "Delete" at bounding box center [751, 301] width 21 height 11
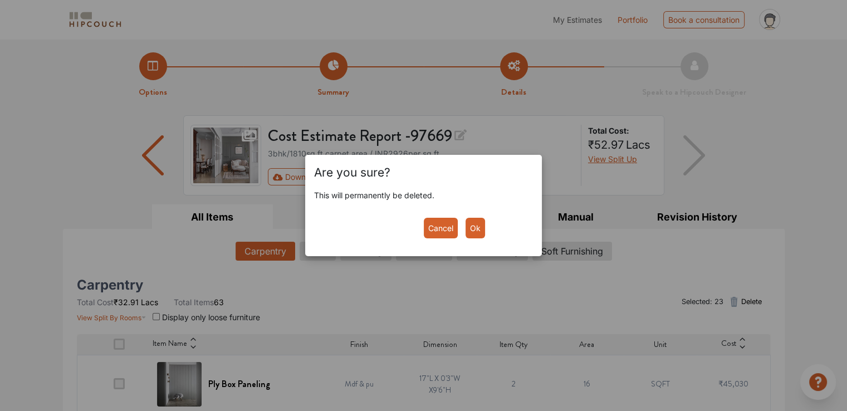
click at [474, 229] on button "Ok" at bounding box center [474, 228] width 19 height 21
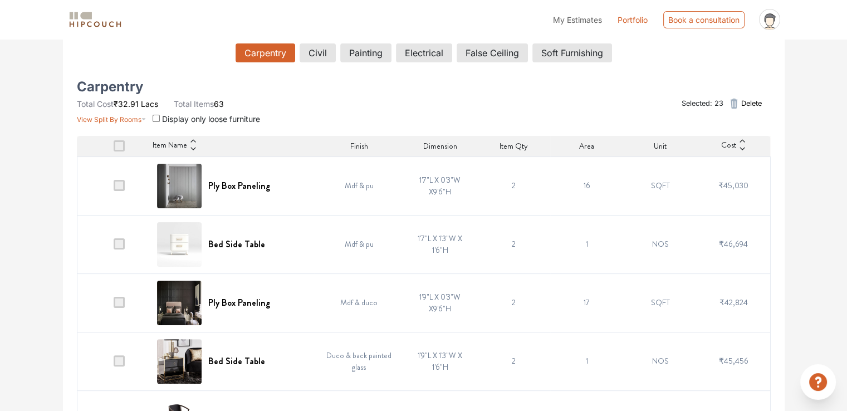
scroll to position [167, 0]
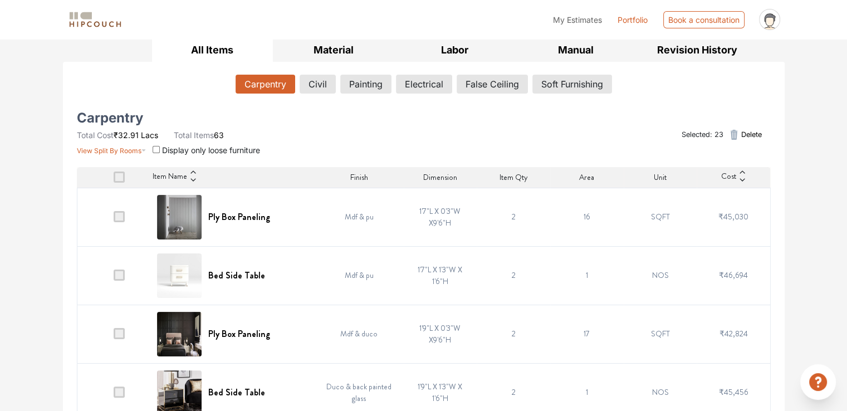
click at [745, 135] on span "Delete" at bounding box center [751, 134] width 21 height 11
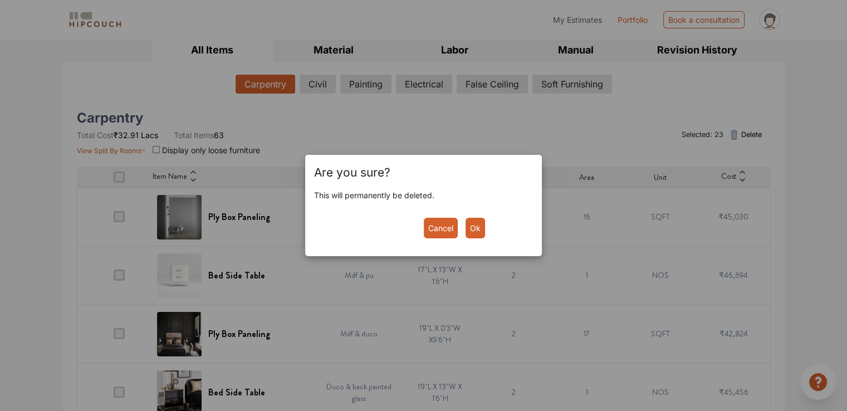
click at [474, 229] on button "Ok" at bounding box center [474, 228] width 19 height 21
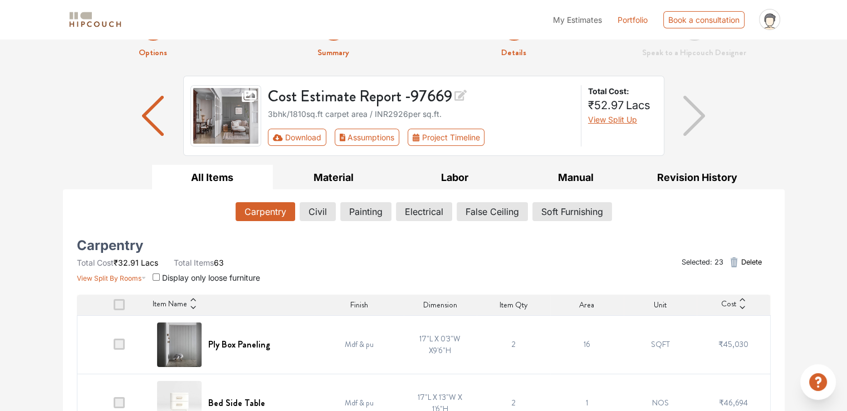
scroll to position [0, 0]
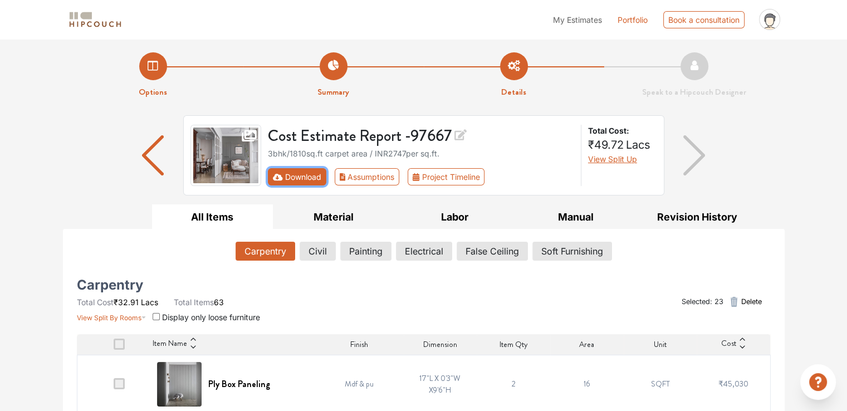
click at [291, 180] on button "Download" at bounding box center [297, 176] width 58 height 17
click at [301, 175] on button "Download" at bounding box center [297, 176] width 58 height 17
click at [276, 175] on icon "First group" at bounding box center [278, 176] width 10 height 7
click at [695, 157] on img "button" at bounding box center [694, 155] width 22 height 40
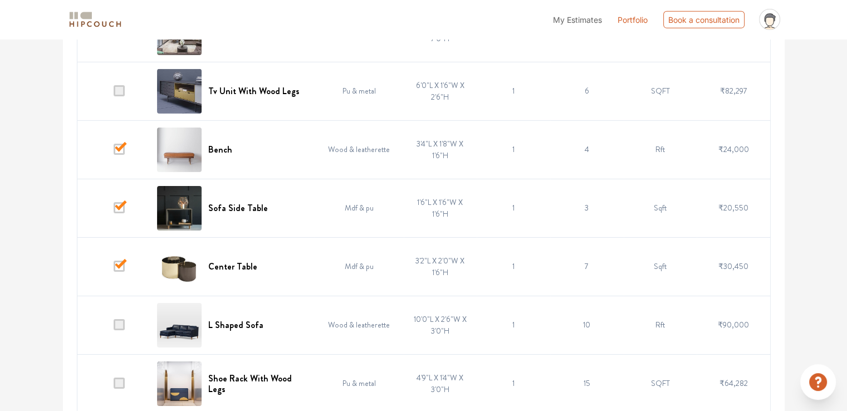
scroll to position [3628, 0]
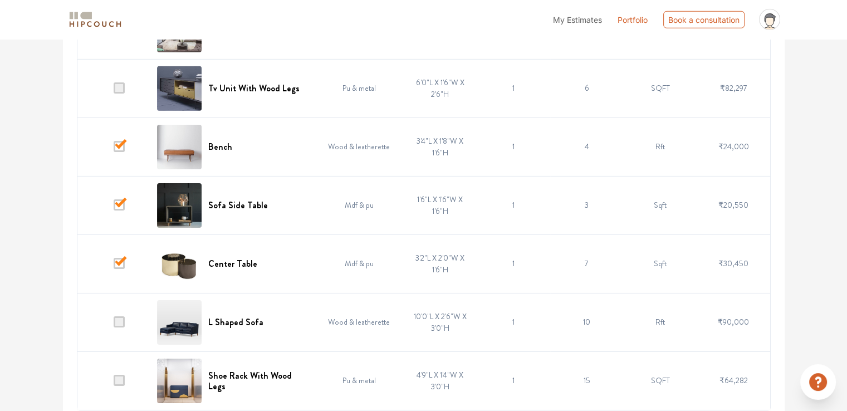
click at [816, 384] on icon at bounding box center [818, 382] width 18 height 18
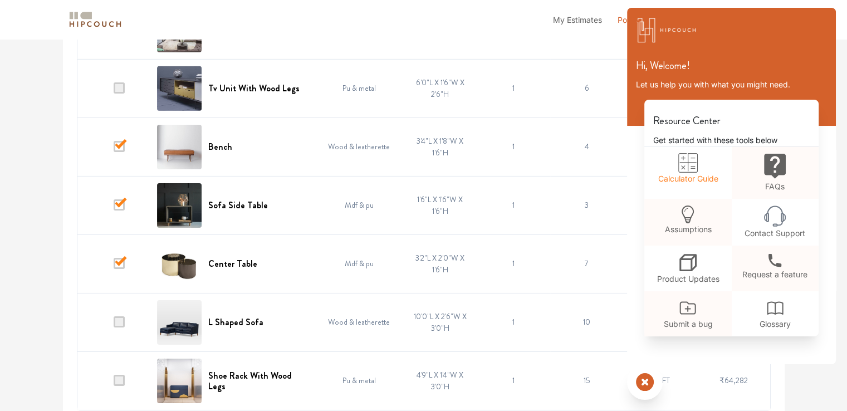
click at [702, 179] on link "Calculator Guide" at bounding box center [687, 168] width 87 height 45
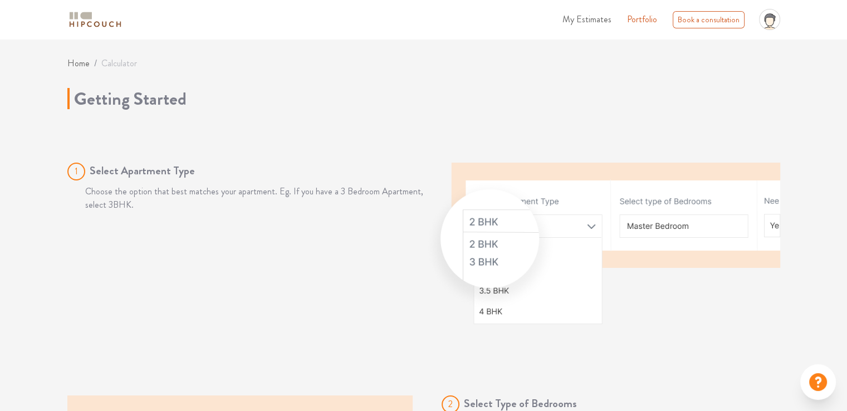
click at [483, 261] on img at bounding box center [602, 243] width 356 height 161
click at [365, 261] on div "1 Select Apartment Type Choose the option that best matches your apartment. Eg.…" at bounding box center [245, 243] width 356 height 161
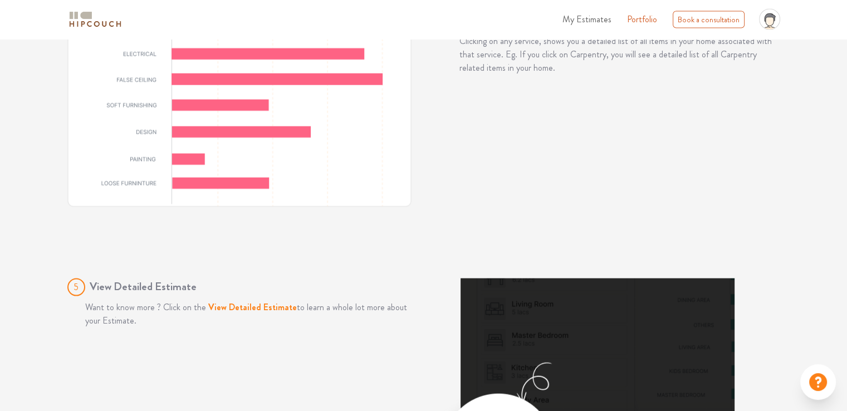
scroll to position [2502, 0]
